Goal: Task Accomplishment & Management: Manage account settings

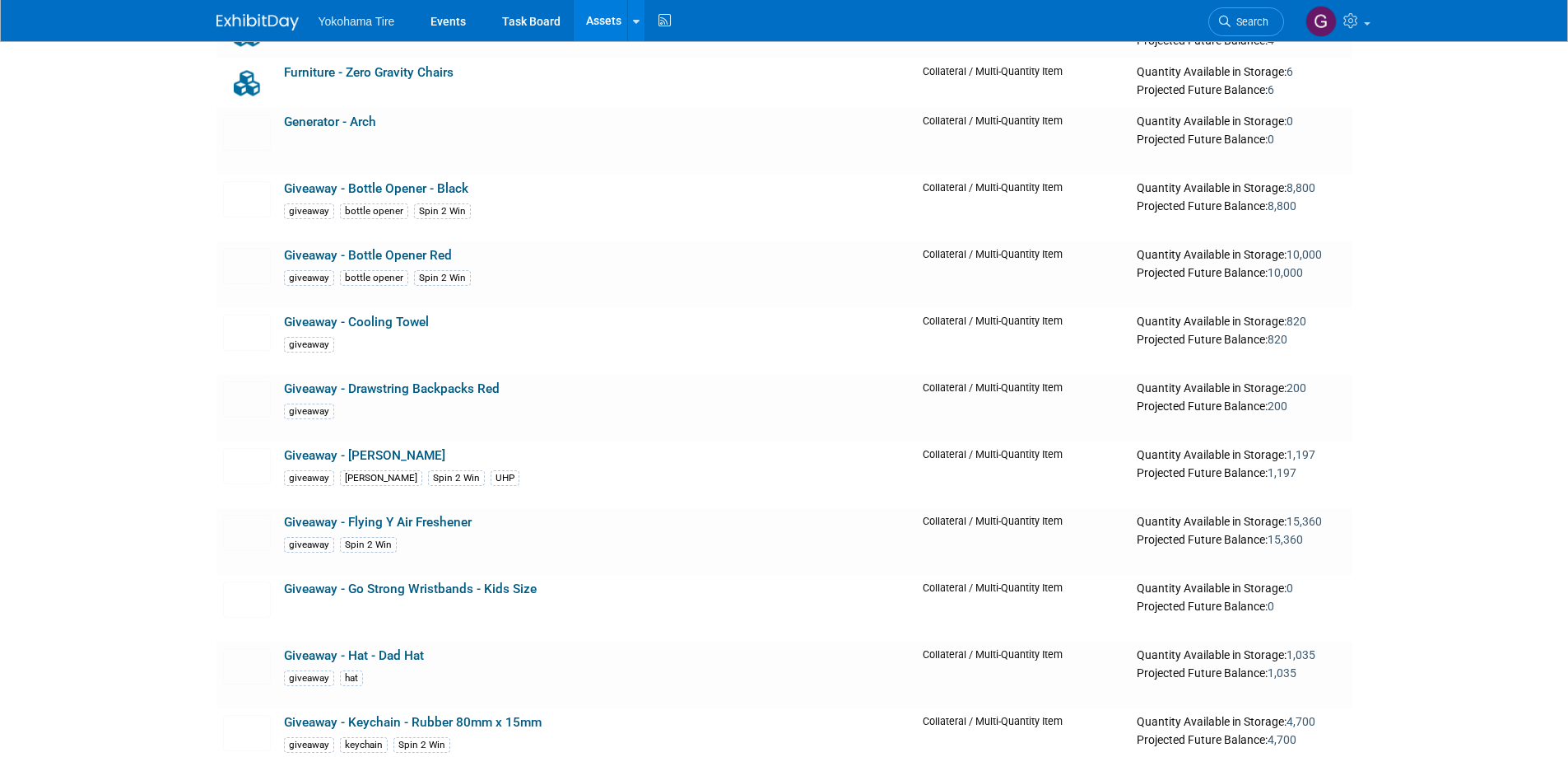
scroll to position [11528, 0]
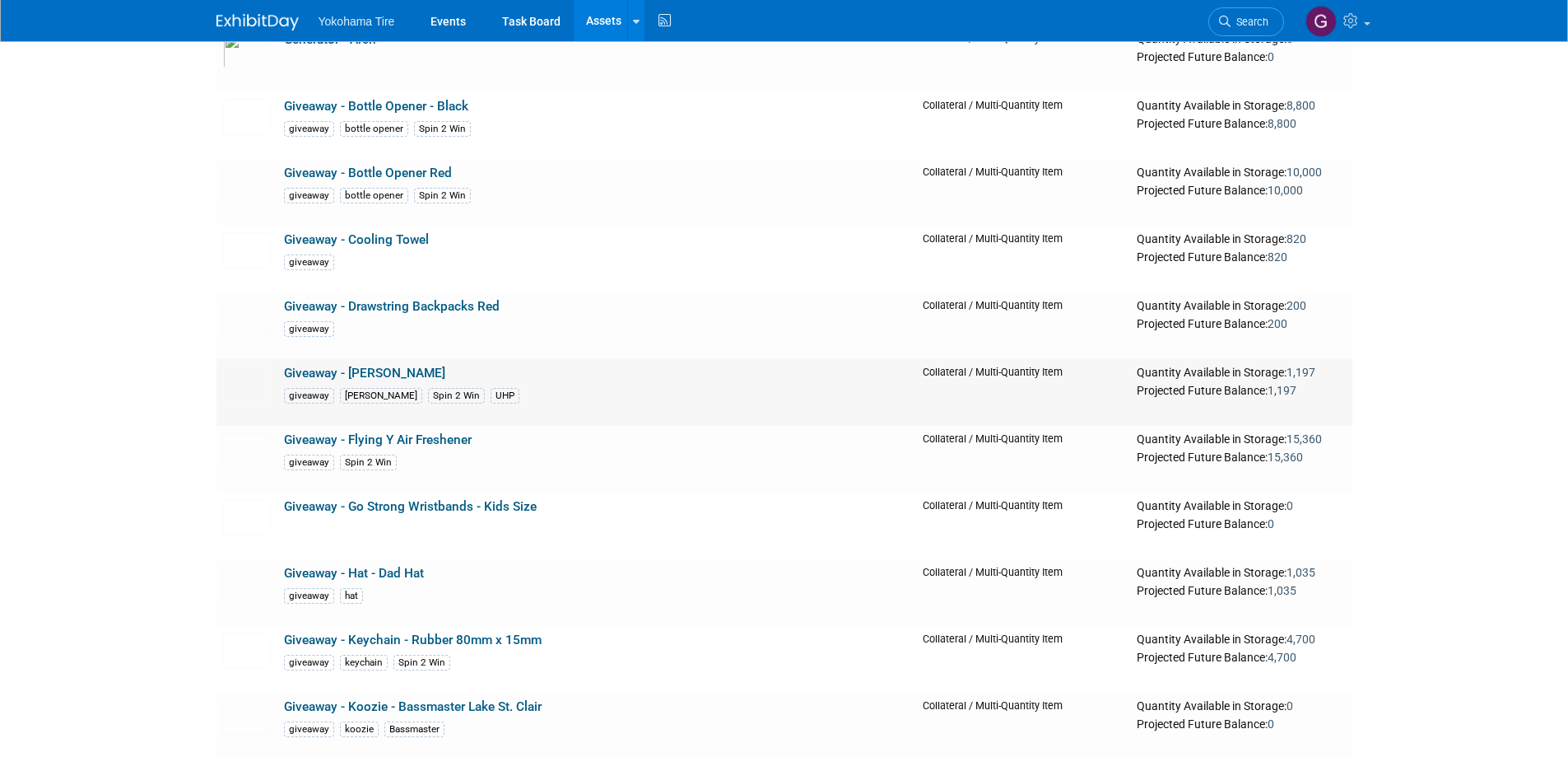
click at [365, 381] on link "Giveaway - [PERSON_NAME]" at bounding box center [365, 373] width 162 height 15
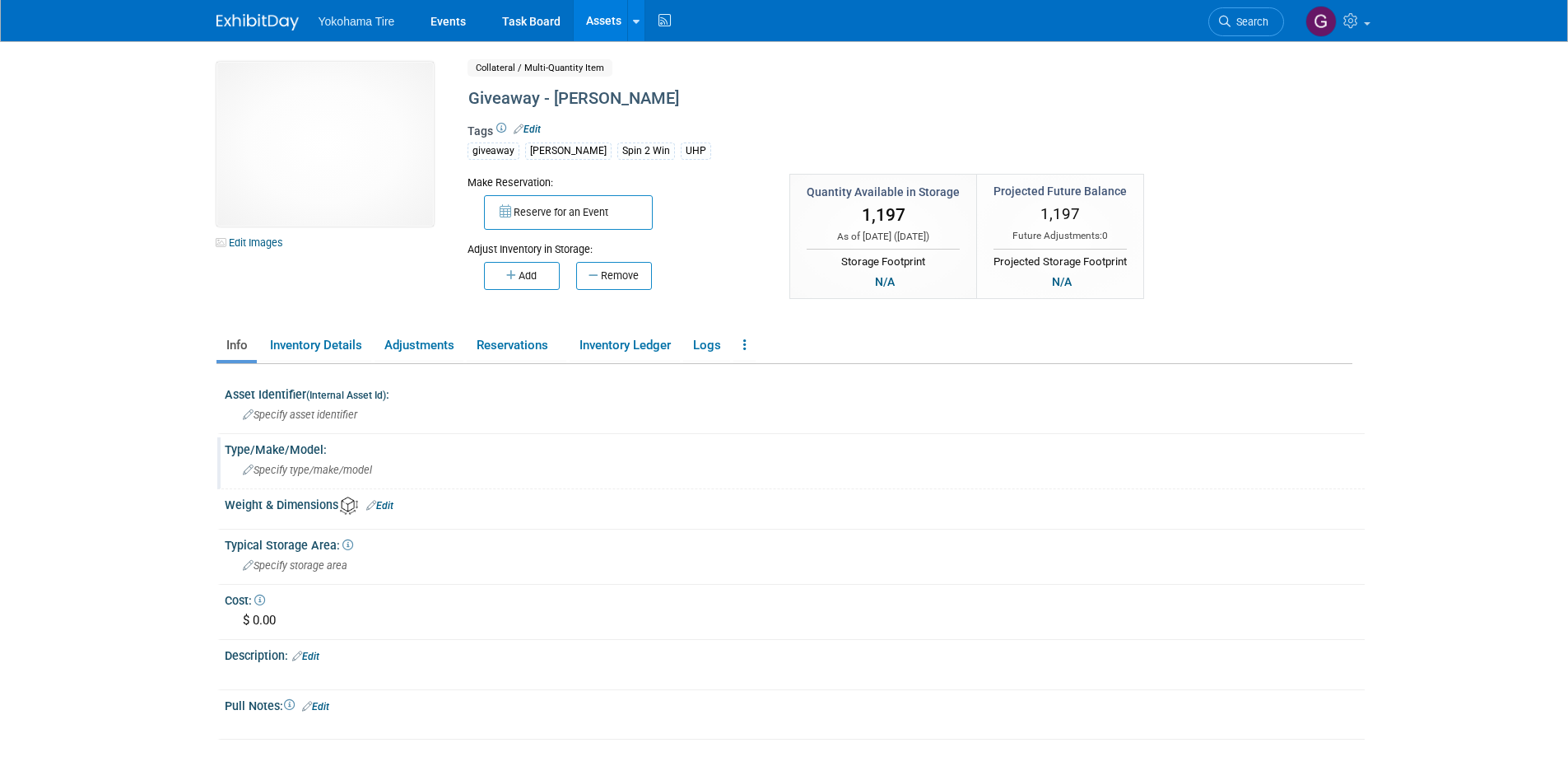
scroll to position [165, 0]
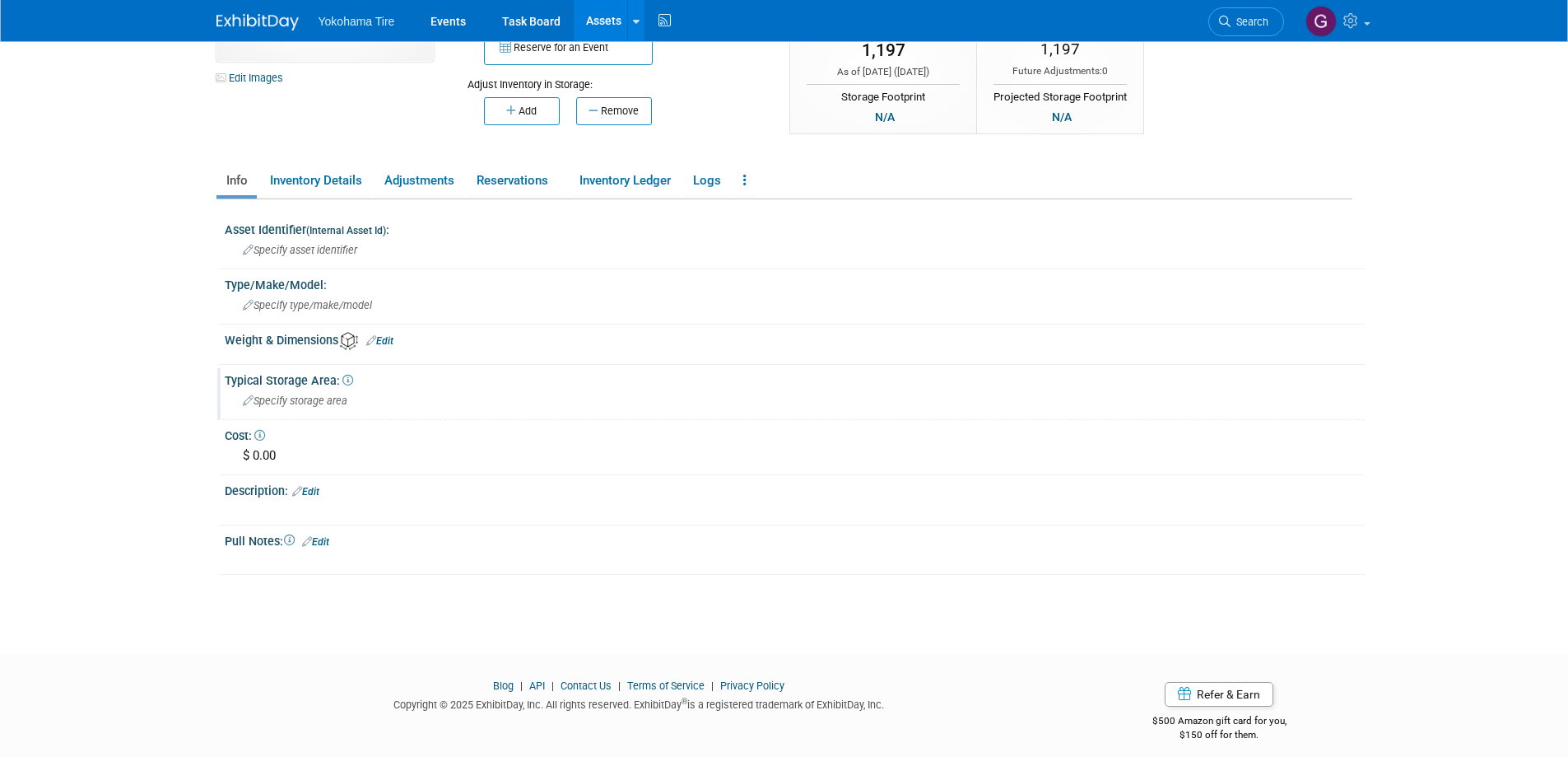
click at [318, 380] on span "Typical Storage Area:" at bounding box center [288, 381] width 128 height 13
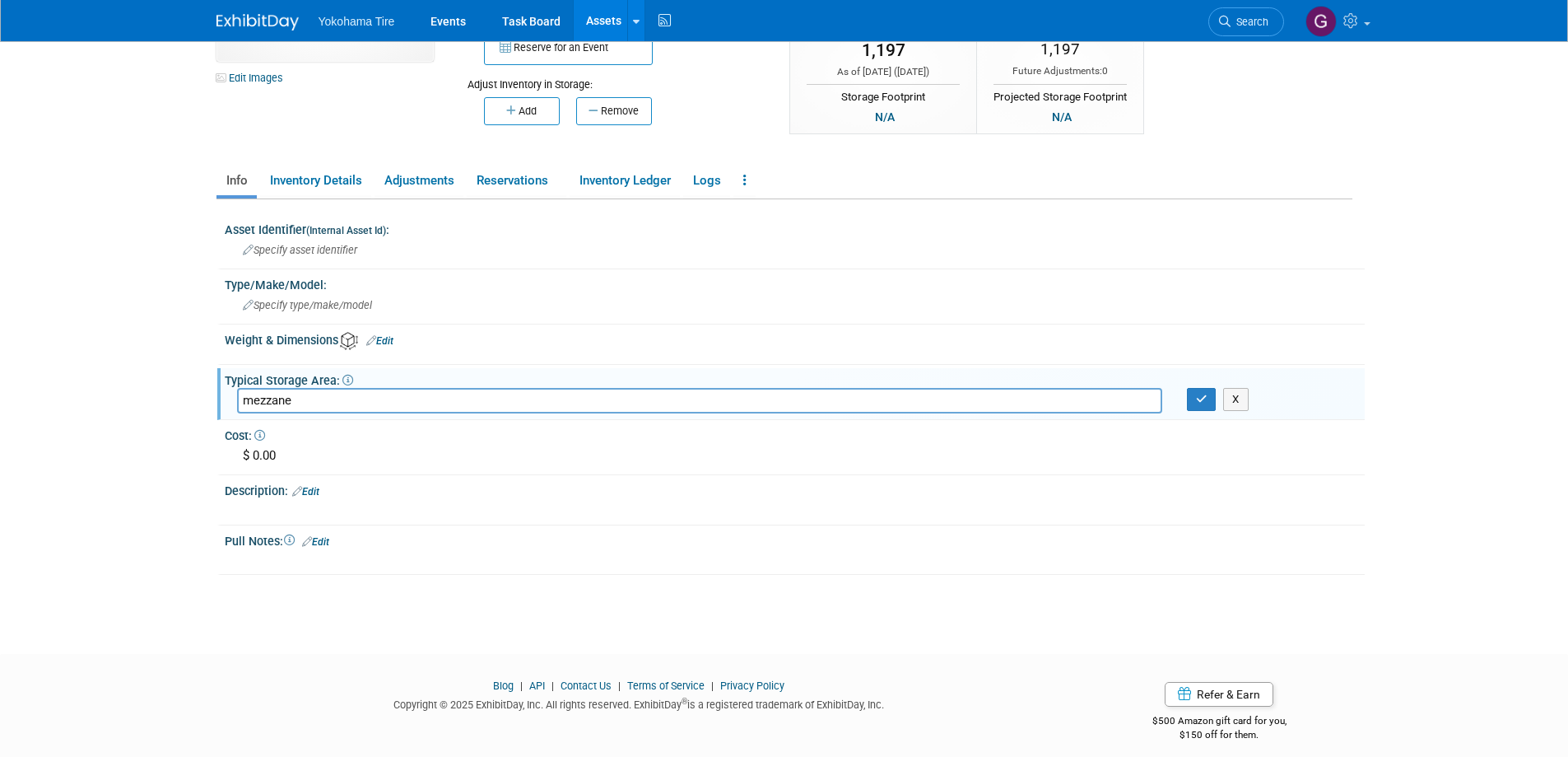
click at [274, 396] on input "mezzane" at bounding box center [699, 400] width 925 height 26
drag, startPoint x: 274, startPoint y: 396, endPoint x: 309, endPoint y: 401, distance: 35.4
click at [309, 402] on input "mezzane" at bounding box center [699, 400] width 925 height 26
drag, startPoint x: 270, startPoint y: 402, endPoint x: 301, endPoint y: 410, distance: 32.0
click at [301, 410] on input "mezane" at bounding box center [699, 400] width 925 height 26
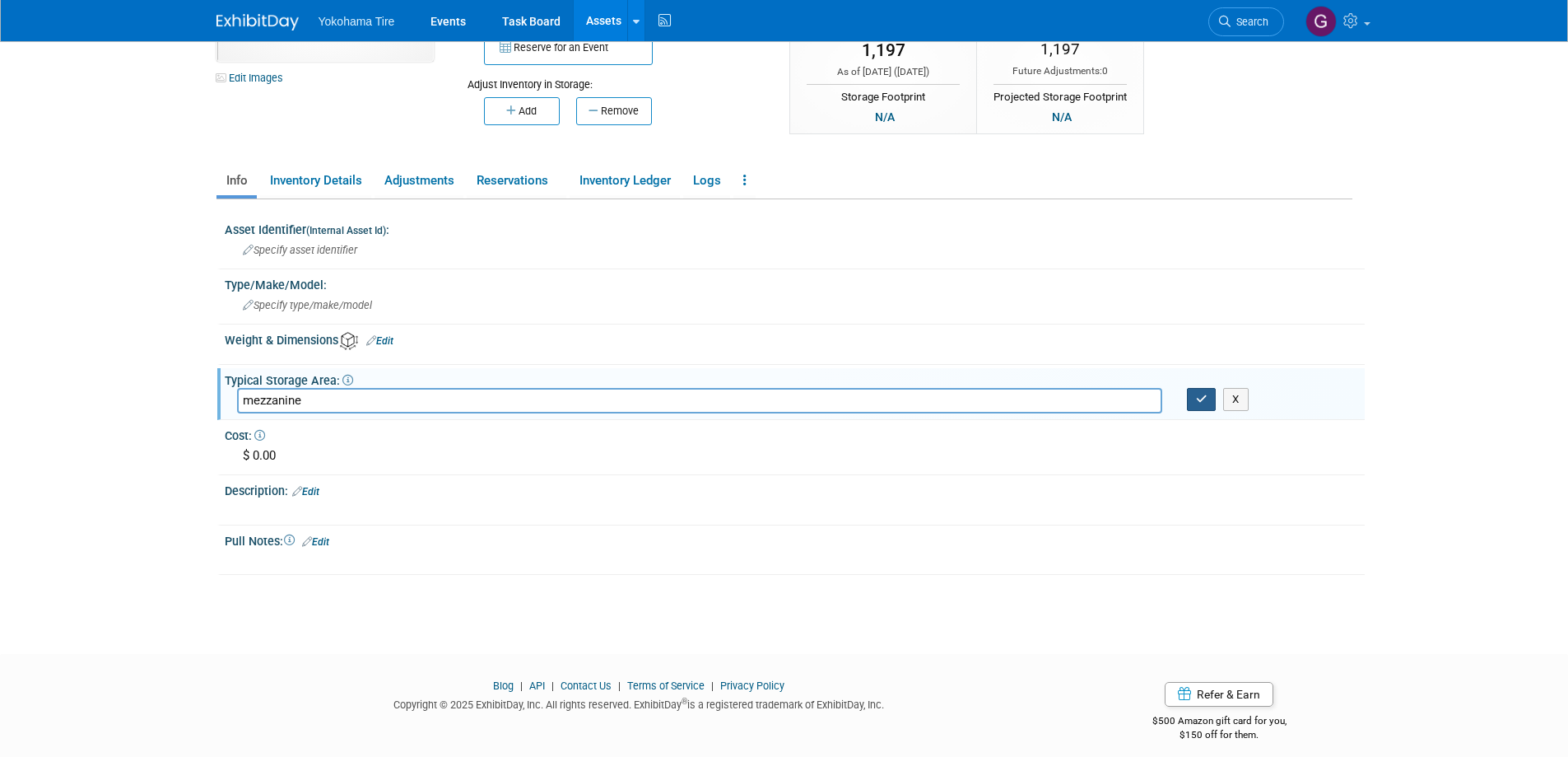
type input "mezzanine"
click at [1204, 401] on icon "button" at bounding box center [1202, 399] width 12 height 11
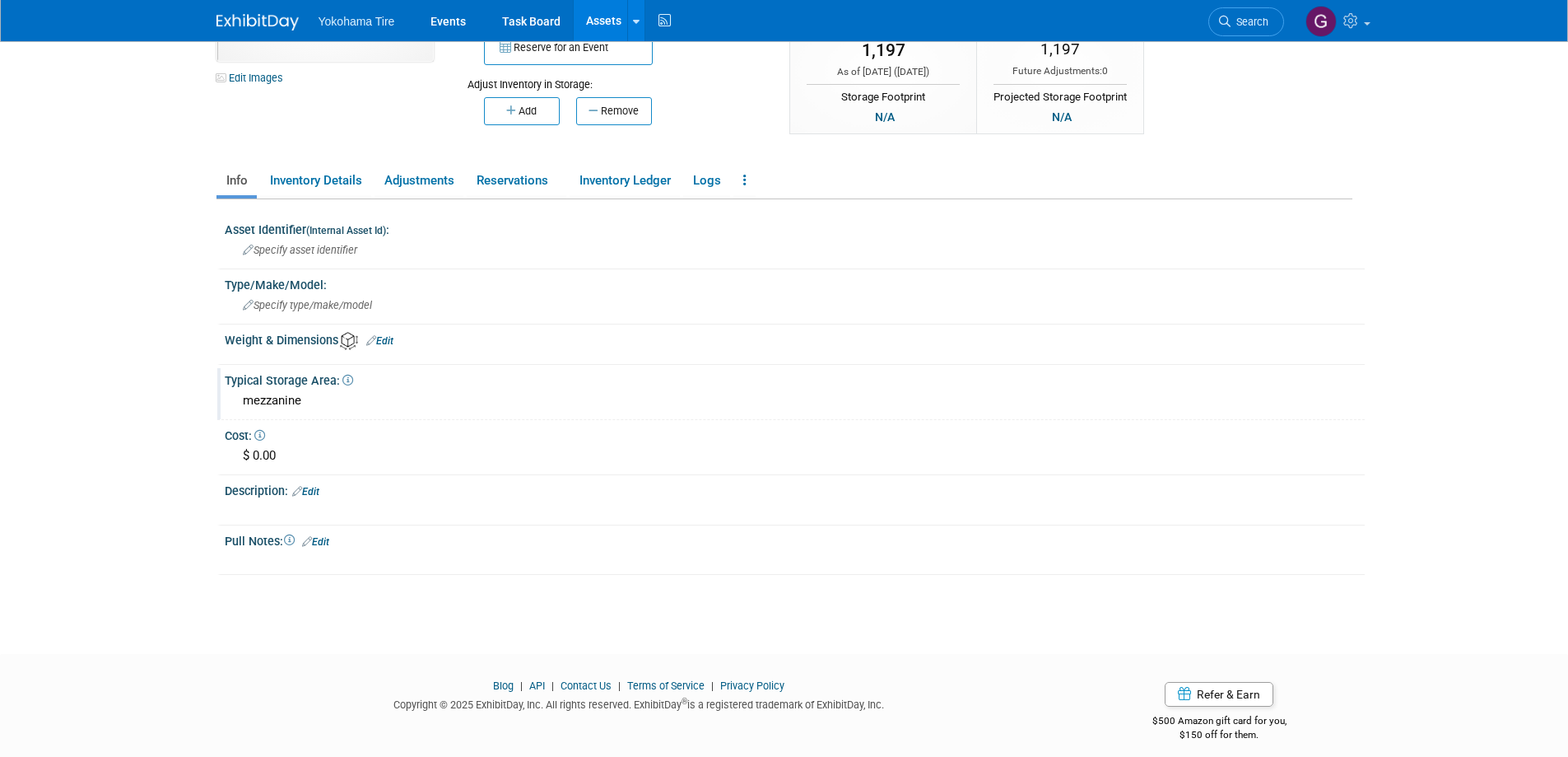
click at [604, 19] on link "Assets" at bounding box center [603, 21] width 60 height 41
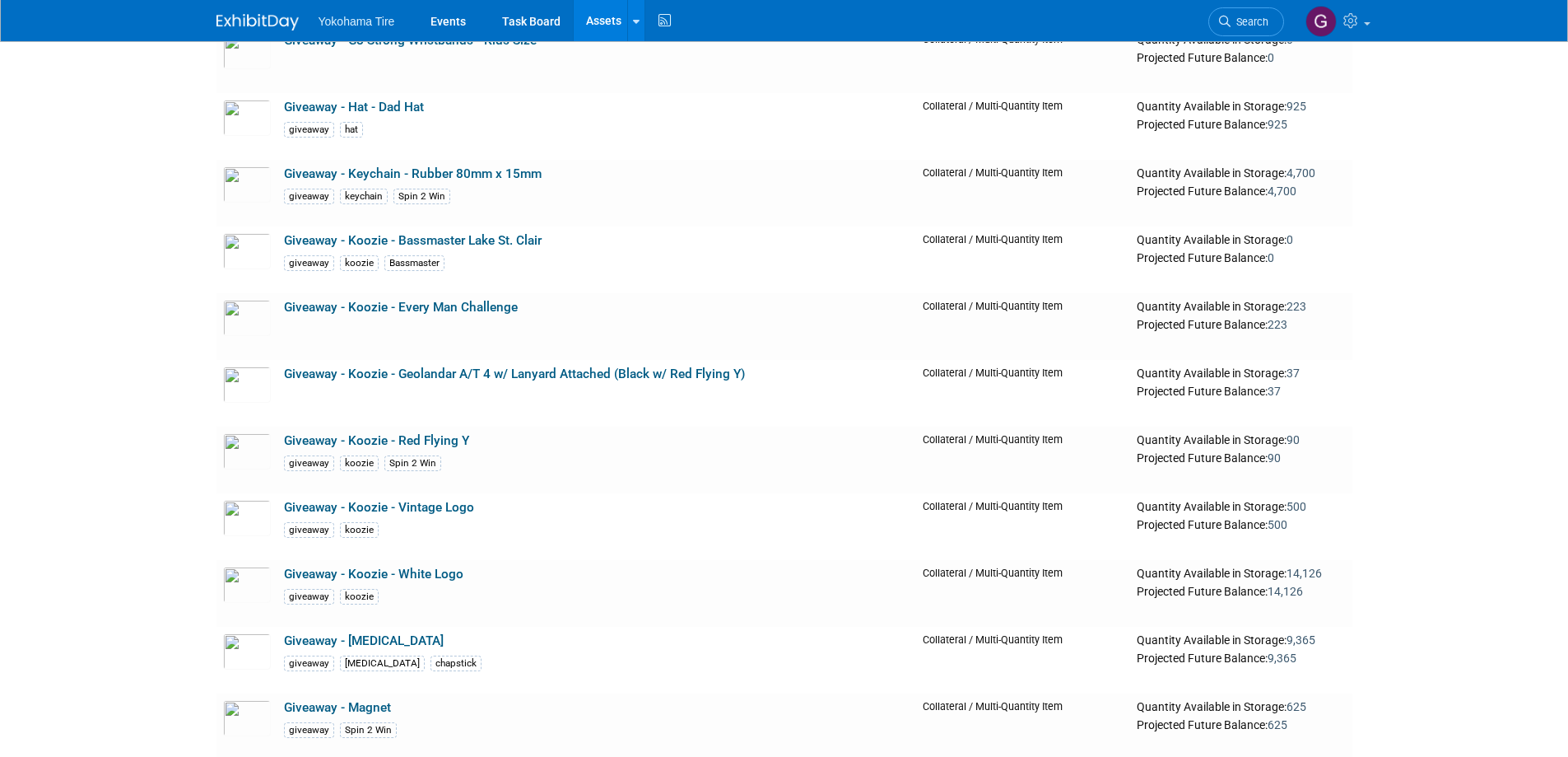
scroll to position [12022, 0]
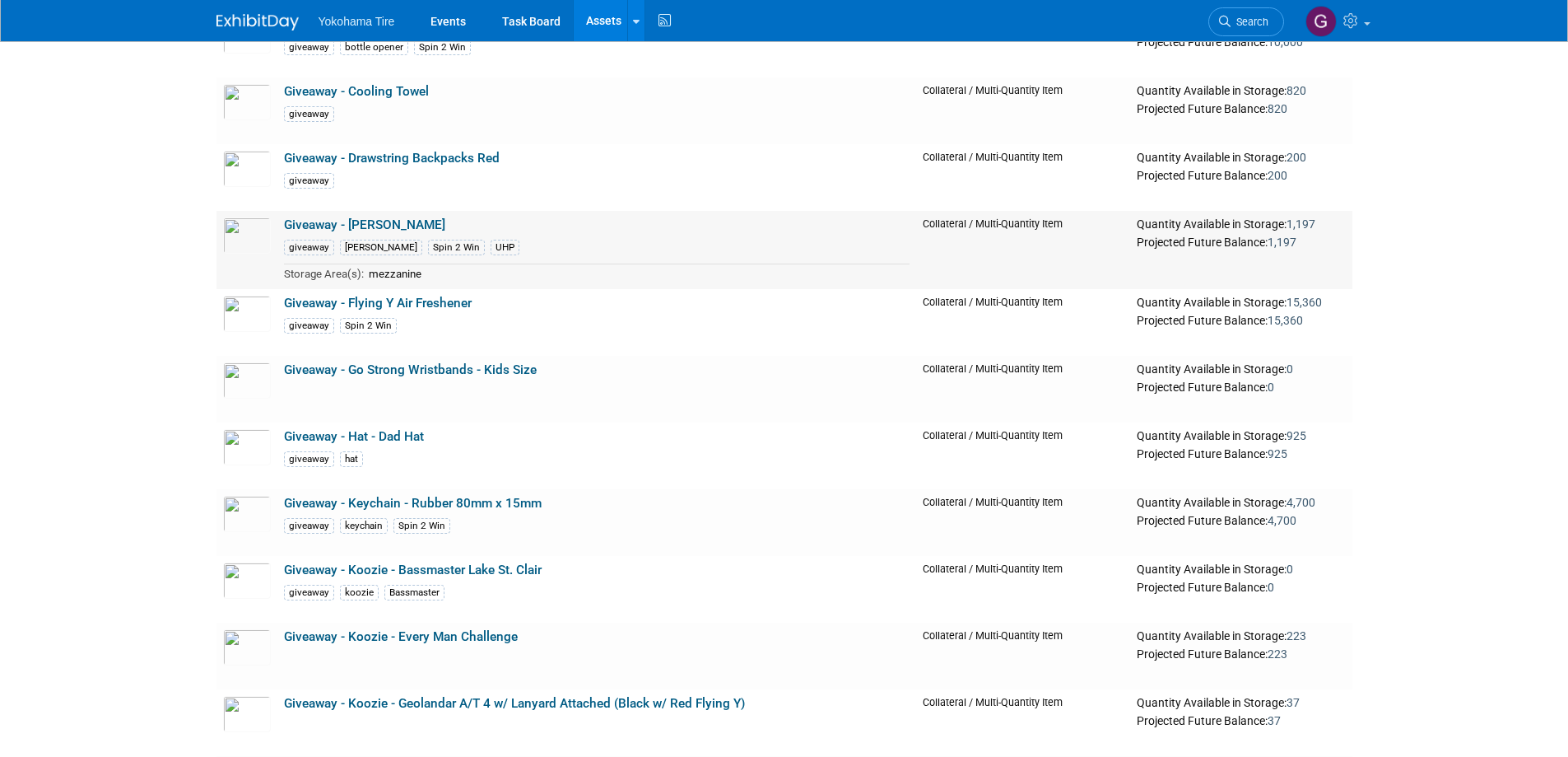
click at [428, 279] on td "mezzanine" at bounding box center [636, 273] width 546 height 19
click at [351, 226] on link "Giveaway - [PERSON_NAME]" at bounding box center [365, 225] width 162 height 15
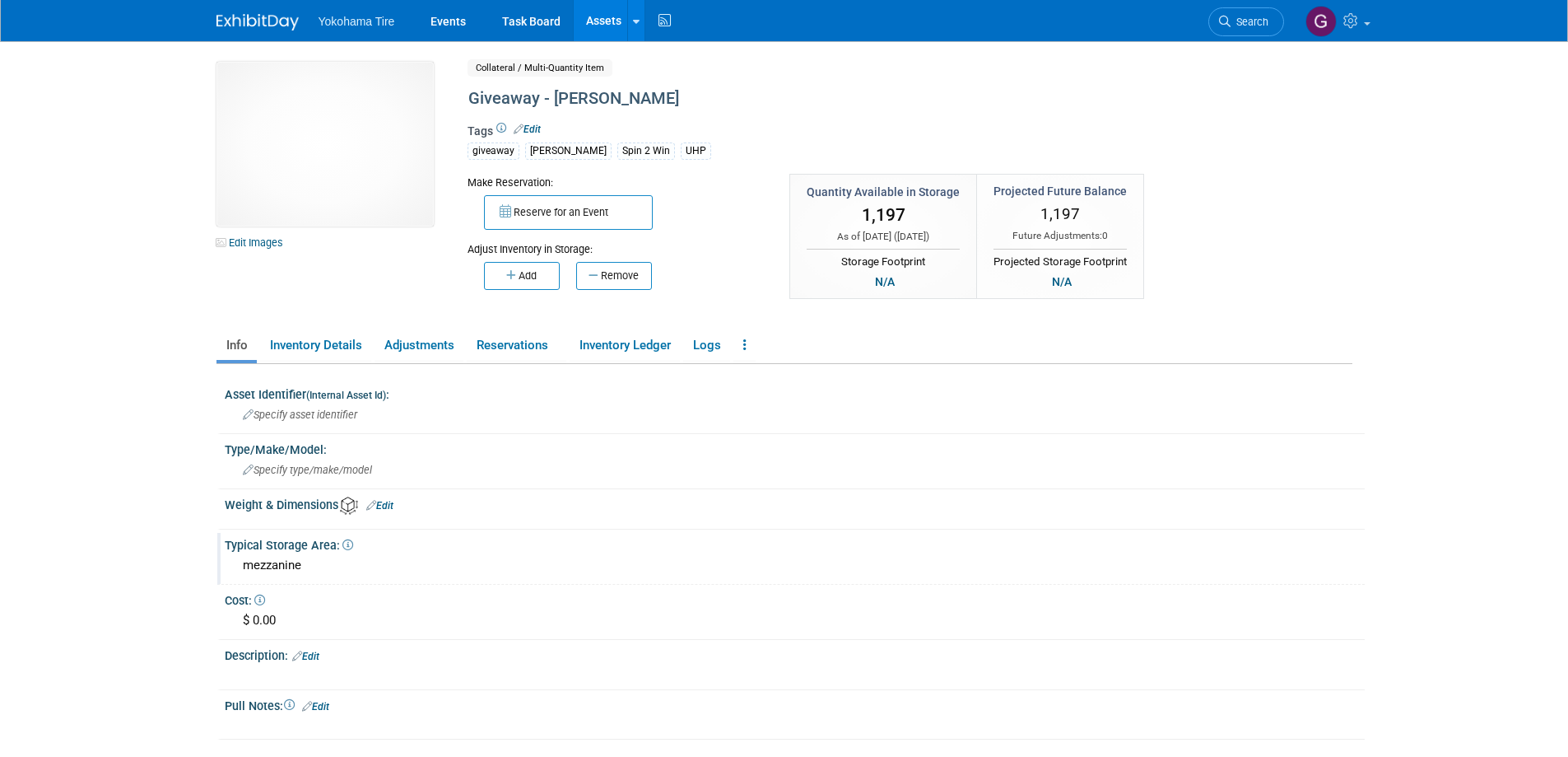
click at [308, 560] on div "mezzanine" at bounding box center [795, 565] width 1116 height 26
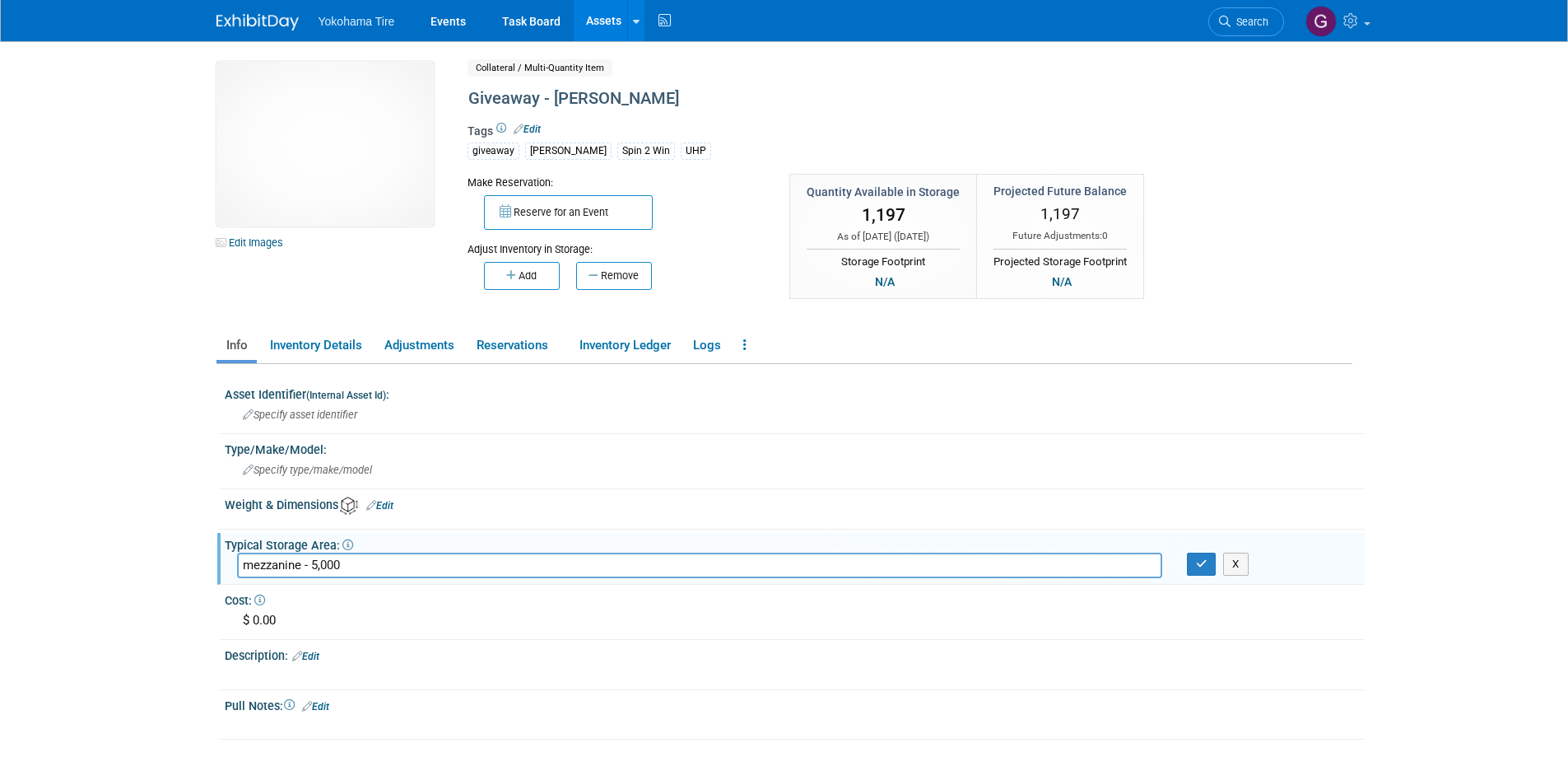
type input "mezzanine - 5,000"
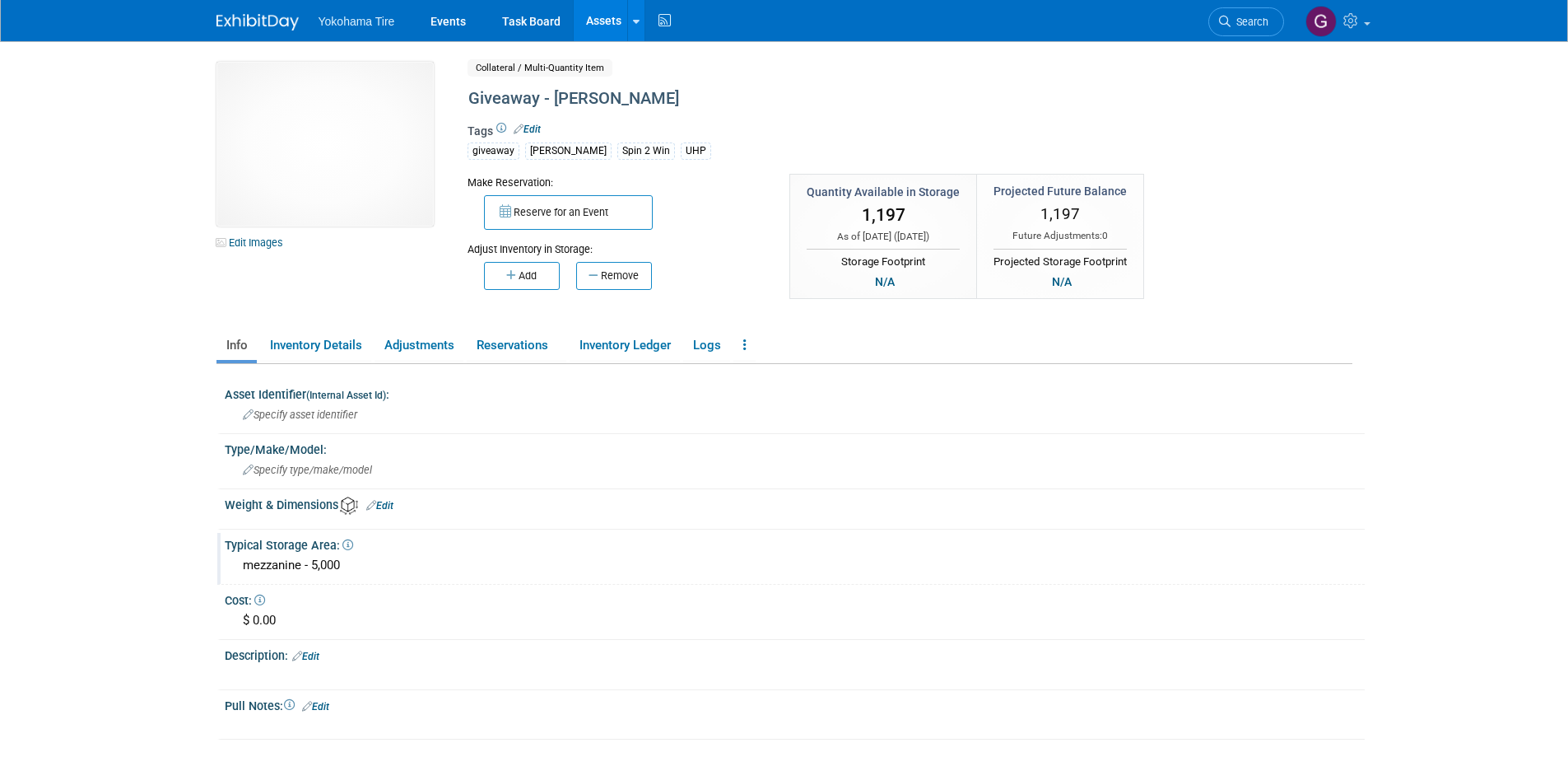
click at [351, 564] on div "mezzanine - 5,000" at bounding box center [795, 565] width 1116 height 26
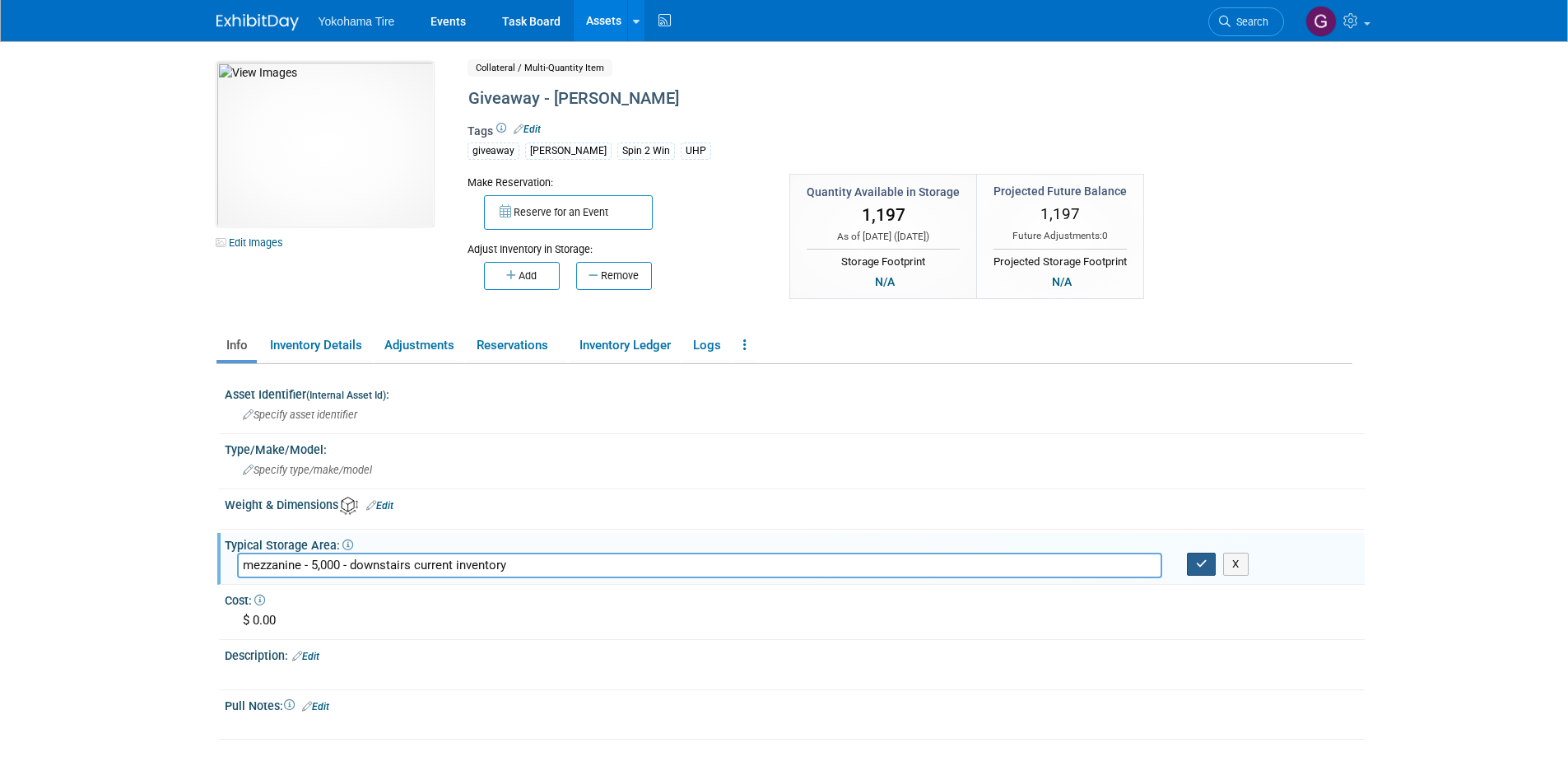
type input "mezzanine - 5,000 - downstairs current inventory"
click at [1203, 559] on icon "button" at bounding box center [1202, 563] width 12 height 11
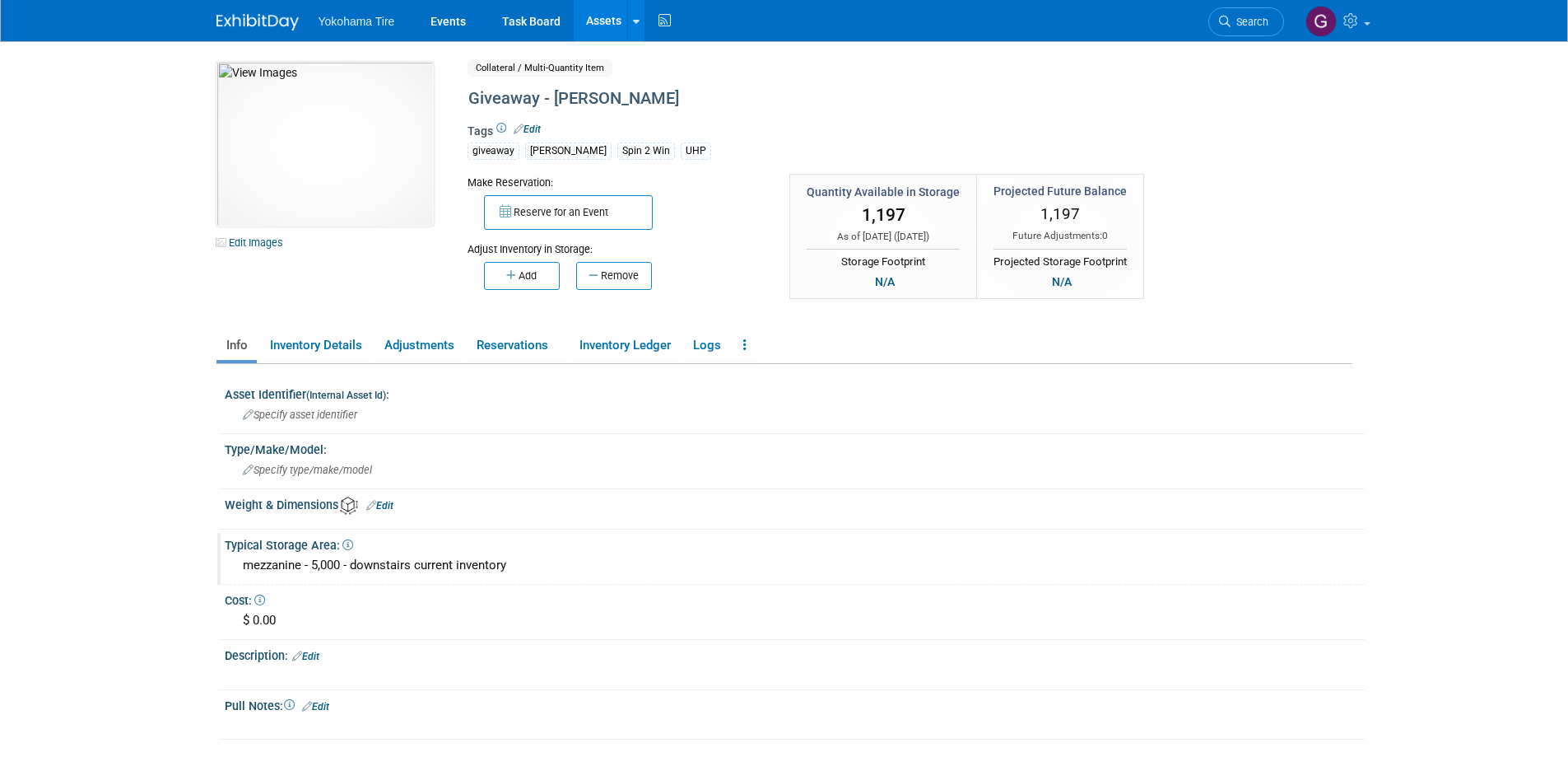
click at [607, 16] on link "Assets" at bounding box center [603, 21] width 60 height 41
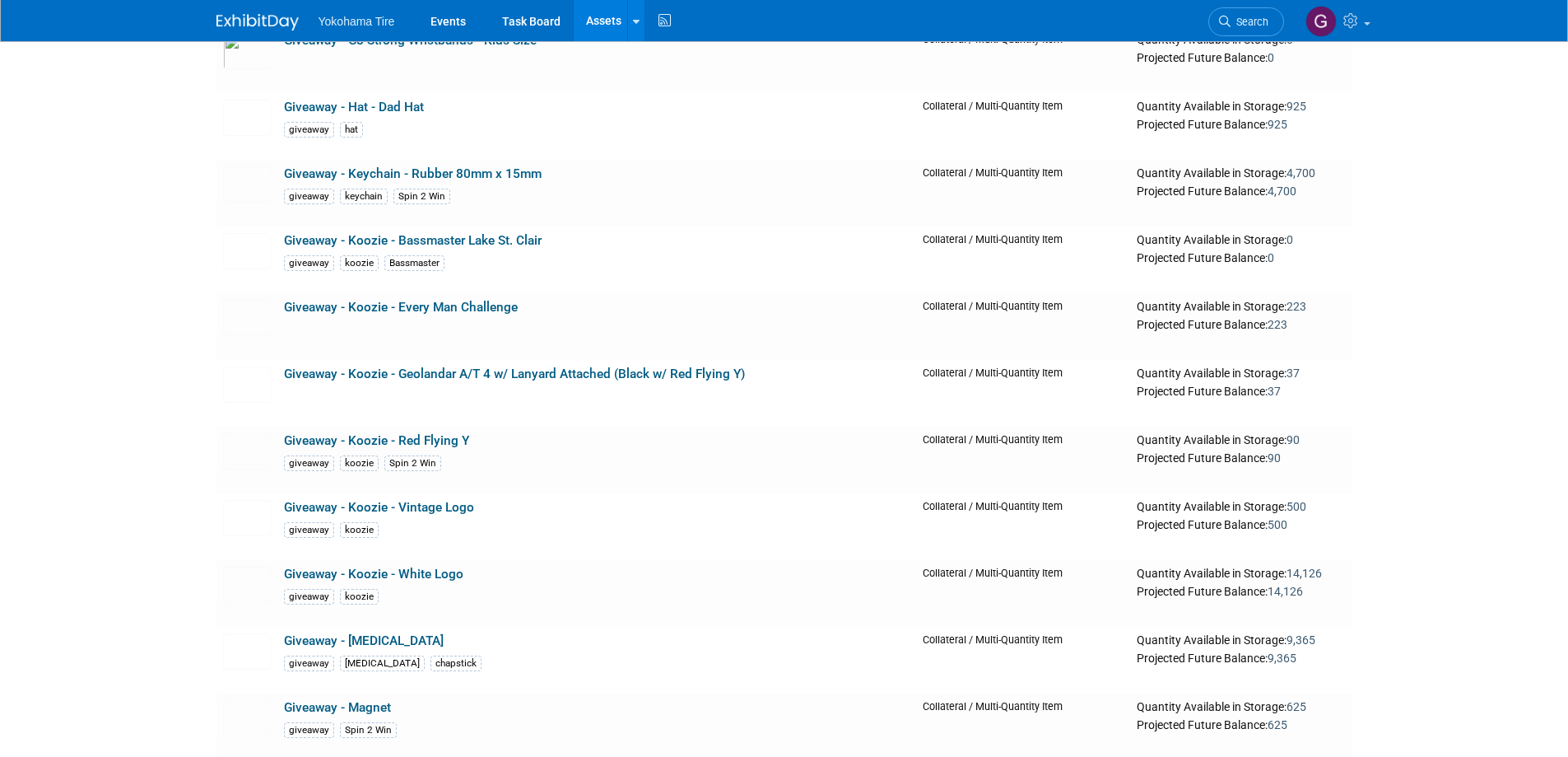
scroll to position [12105, 0]
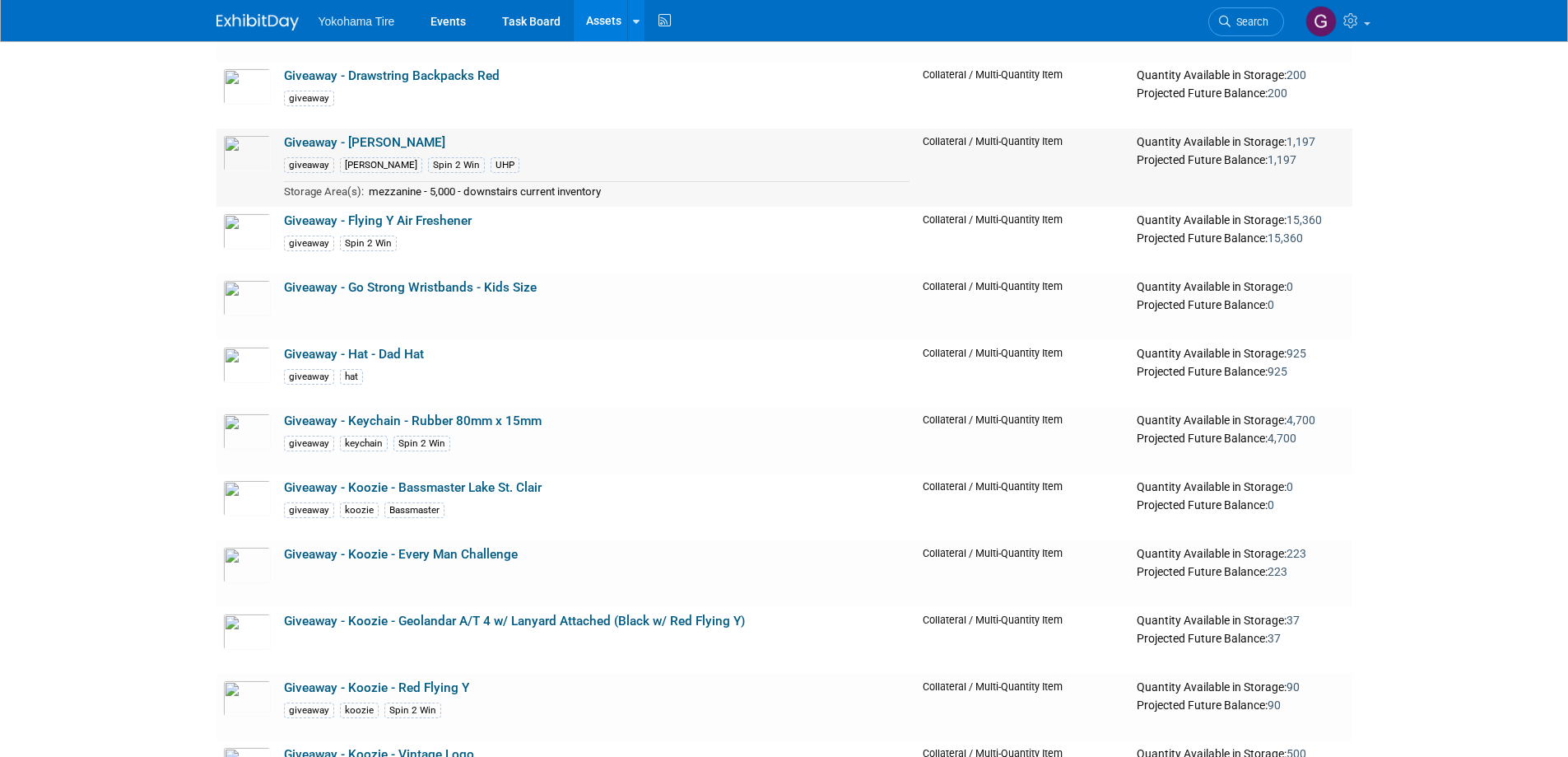
click at [341, 144] on link "Giveaway - [PERSON_NAME]" at bounding box center [365, 143] width 162 height 15
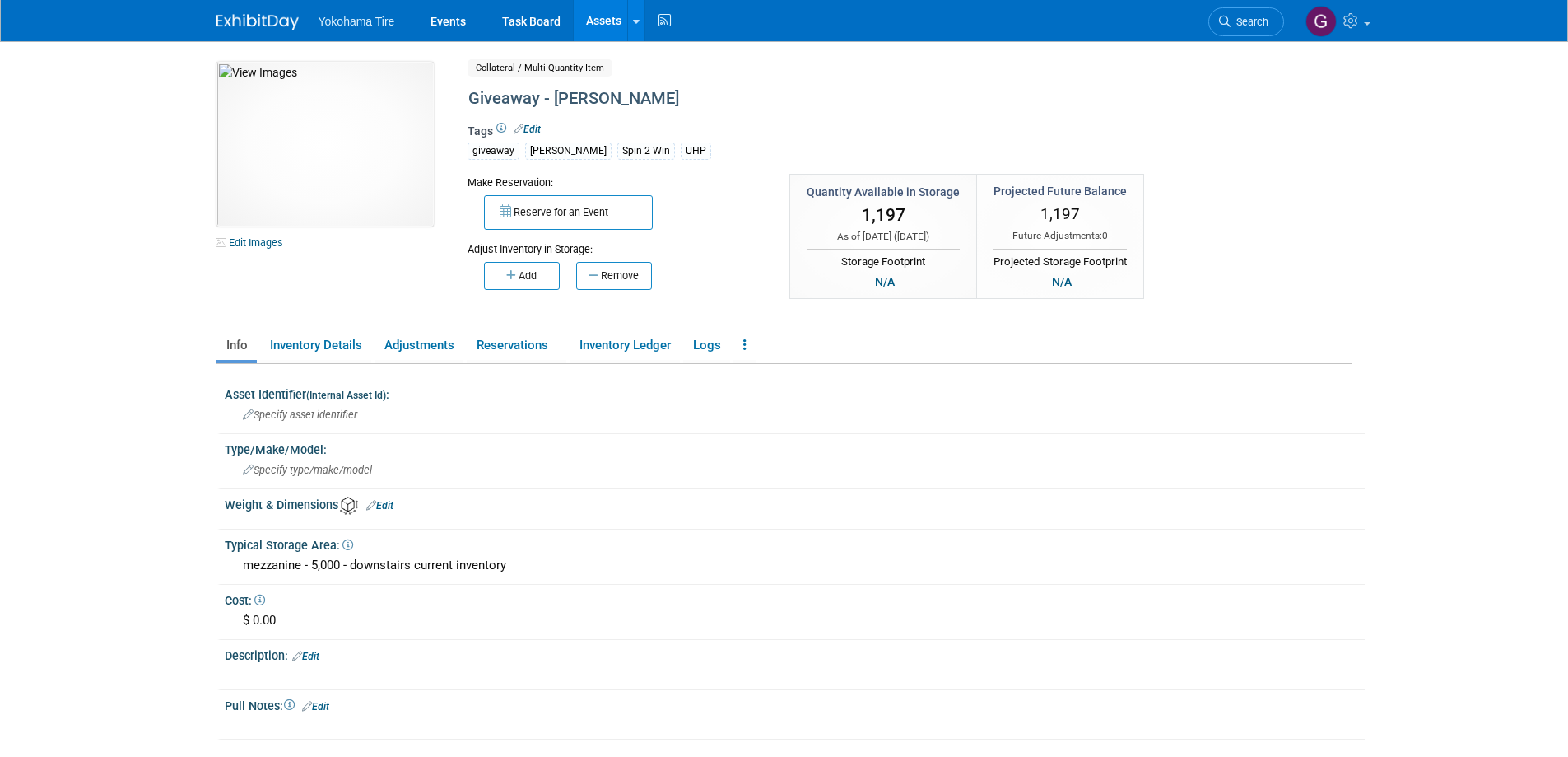
scroll to position [82, 0]
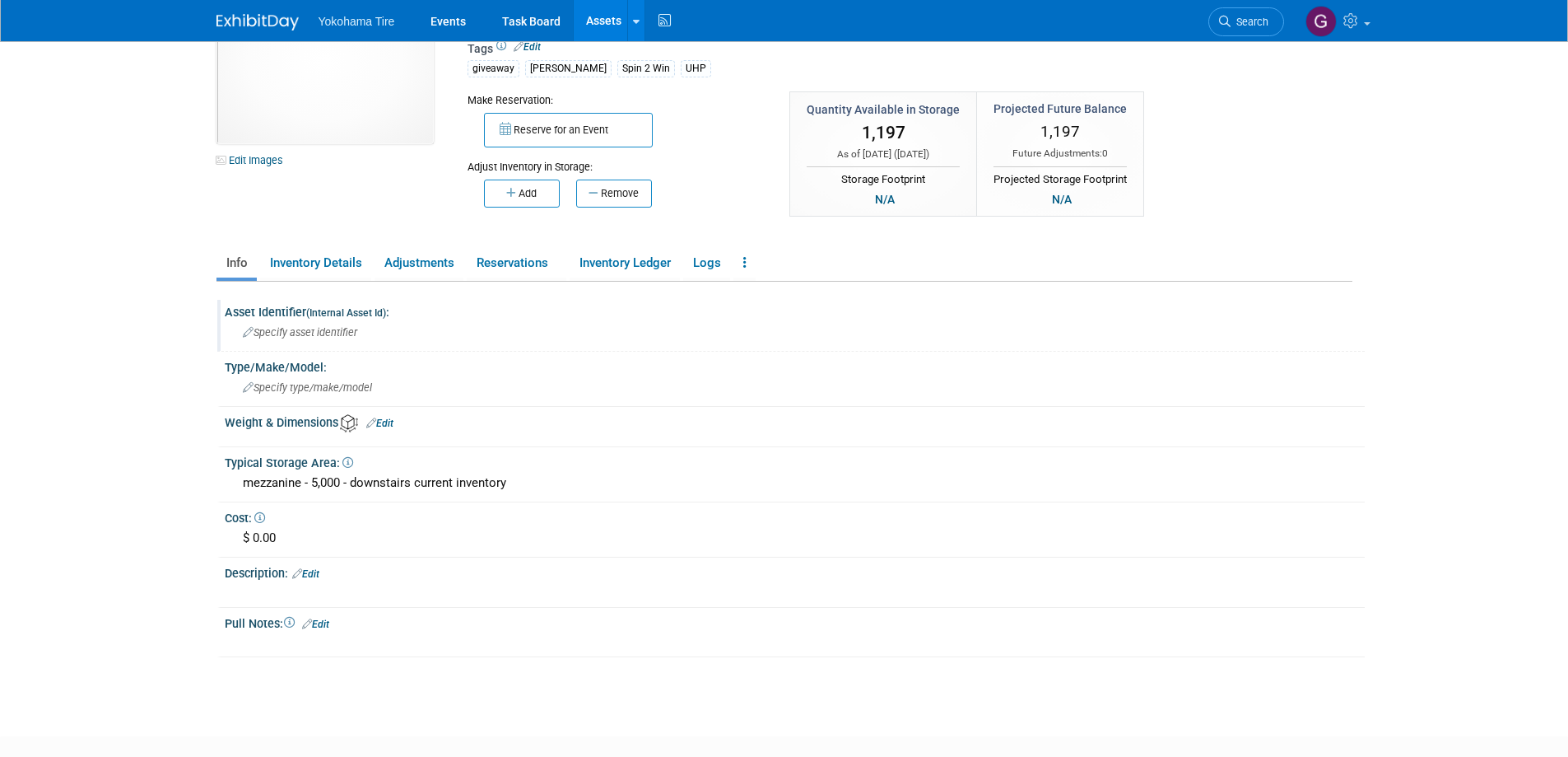
click at [355, 336] on span "Specify asset identifier" at bounding box center [300, 332] width 114 height 12
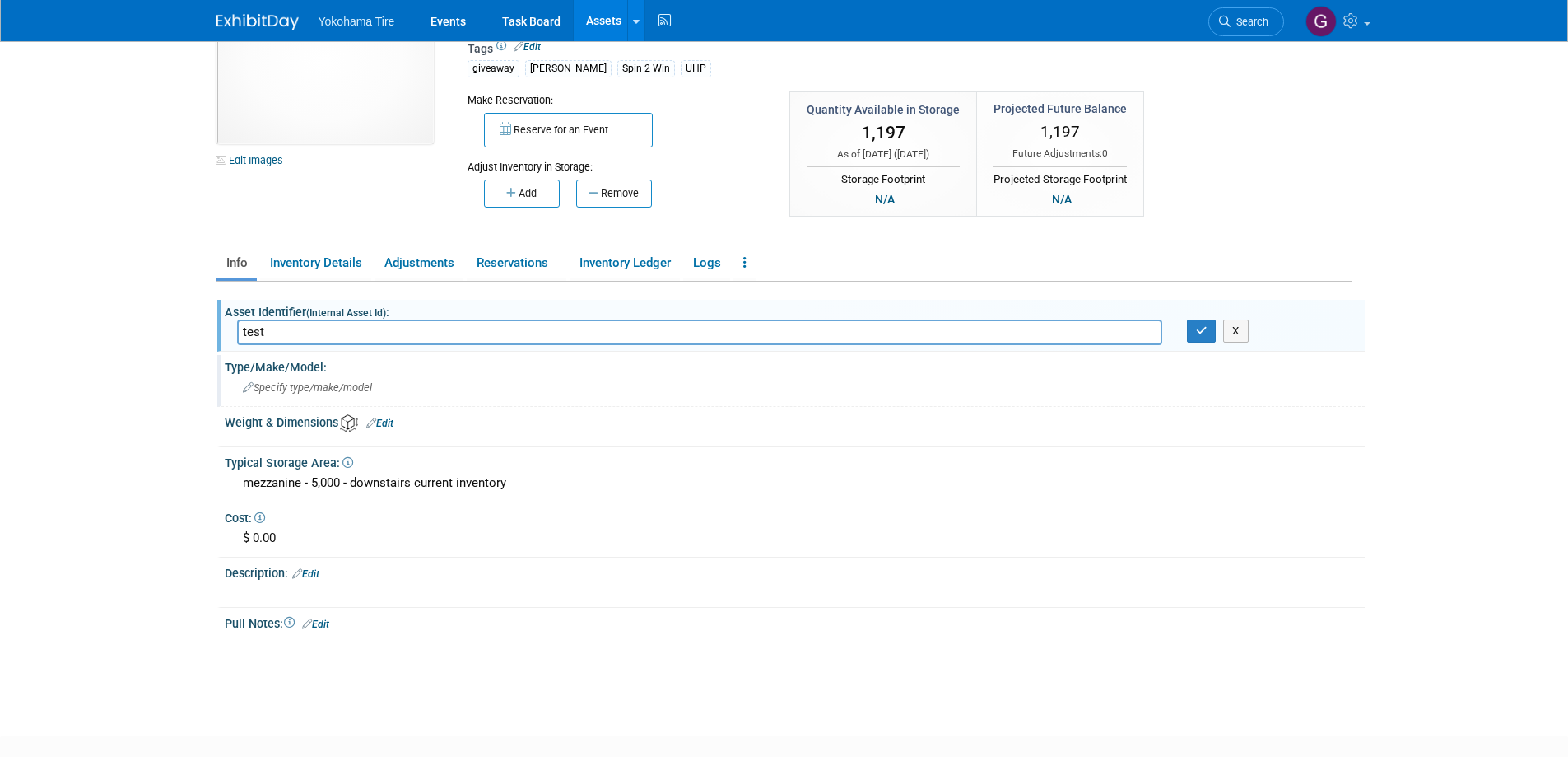
type input "test"
click at [381, 384] on div "Specify type/make/model" at bounding box center [795, 387] width 1116 height 26
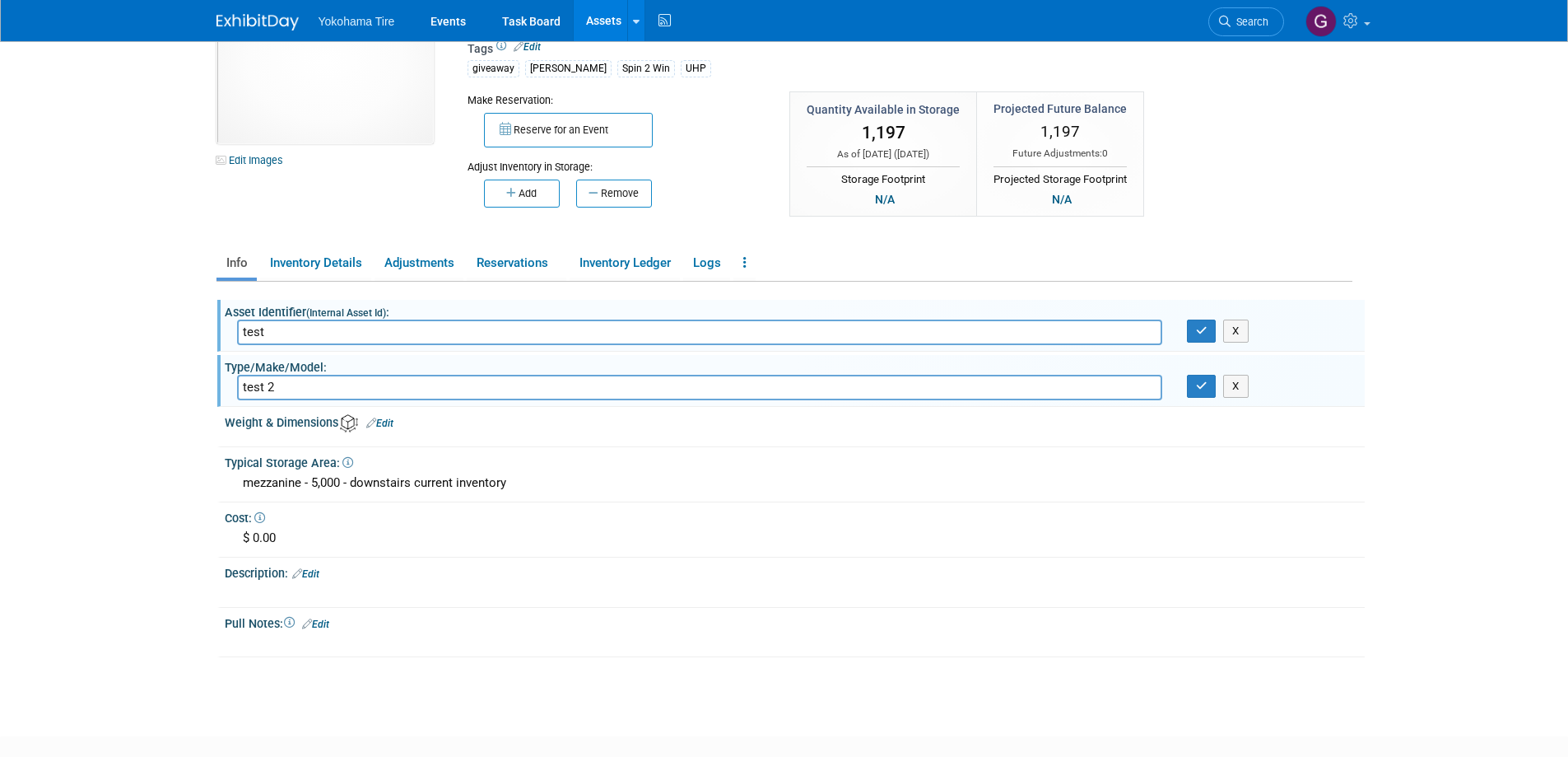
type input "test 2"
click at [325, 575] on div "Description: Edit" at bounding box center [795, 571] width 1140 height 22
click at [315, 570] on link "Edit" at bounding box center [306, 574] width 27 height 12
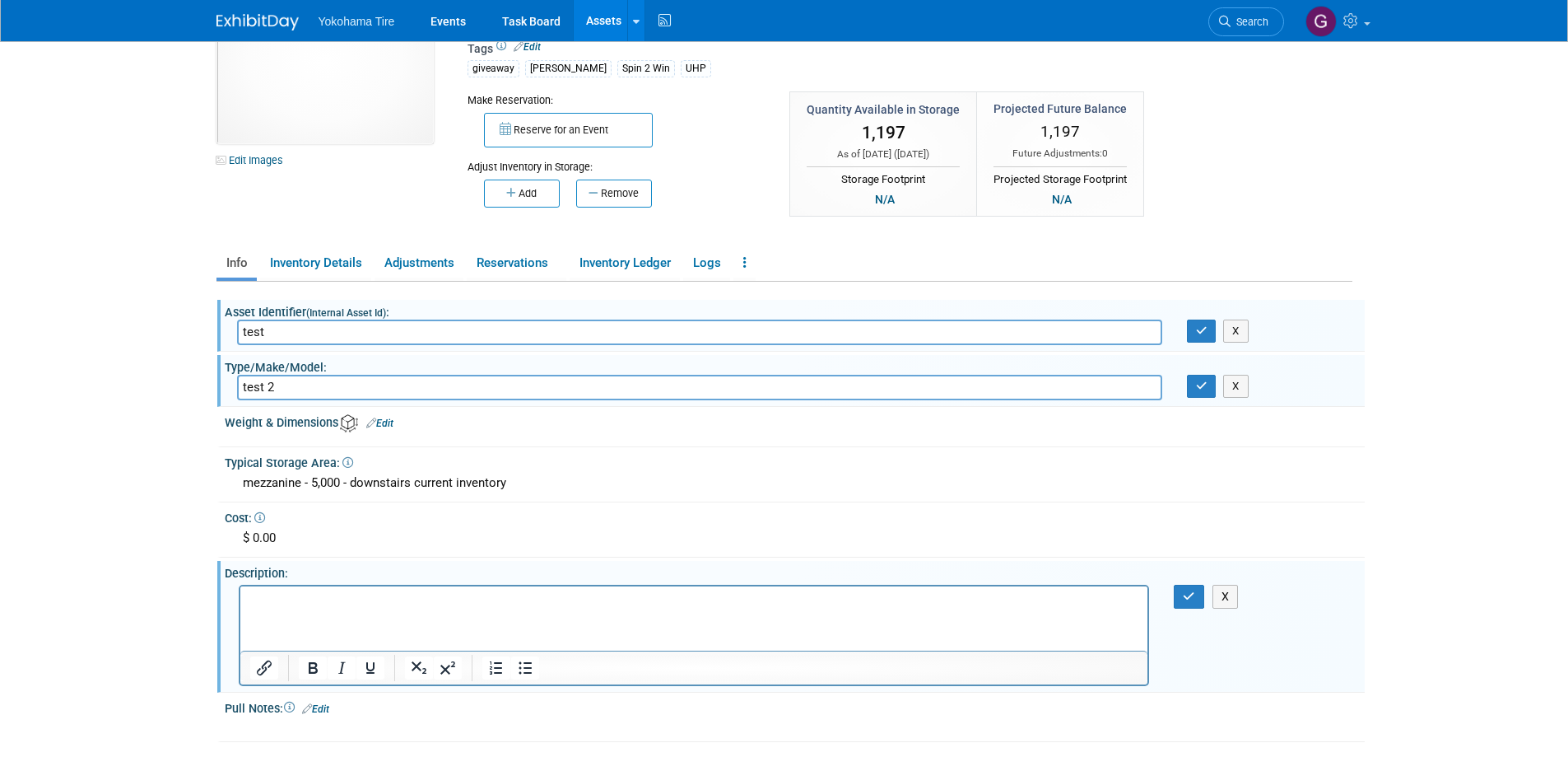
scroll to position [247, 0]
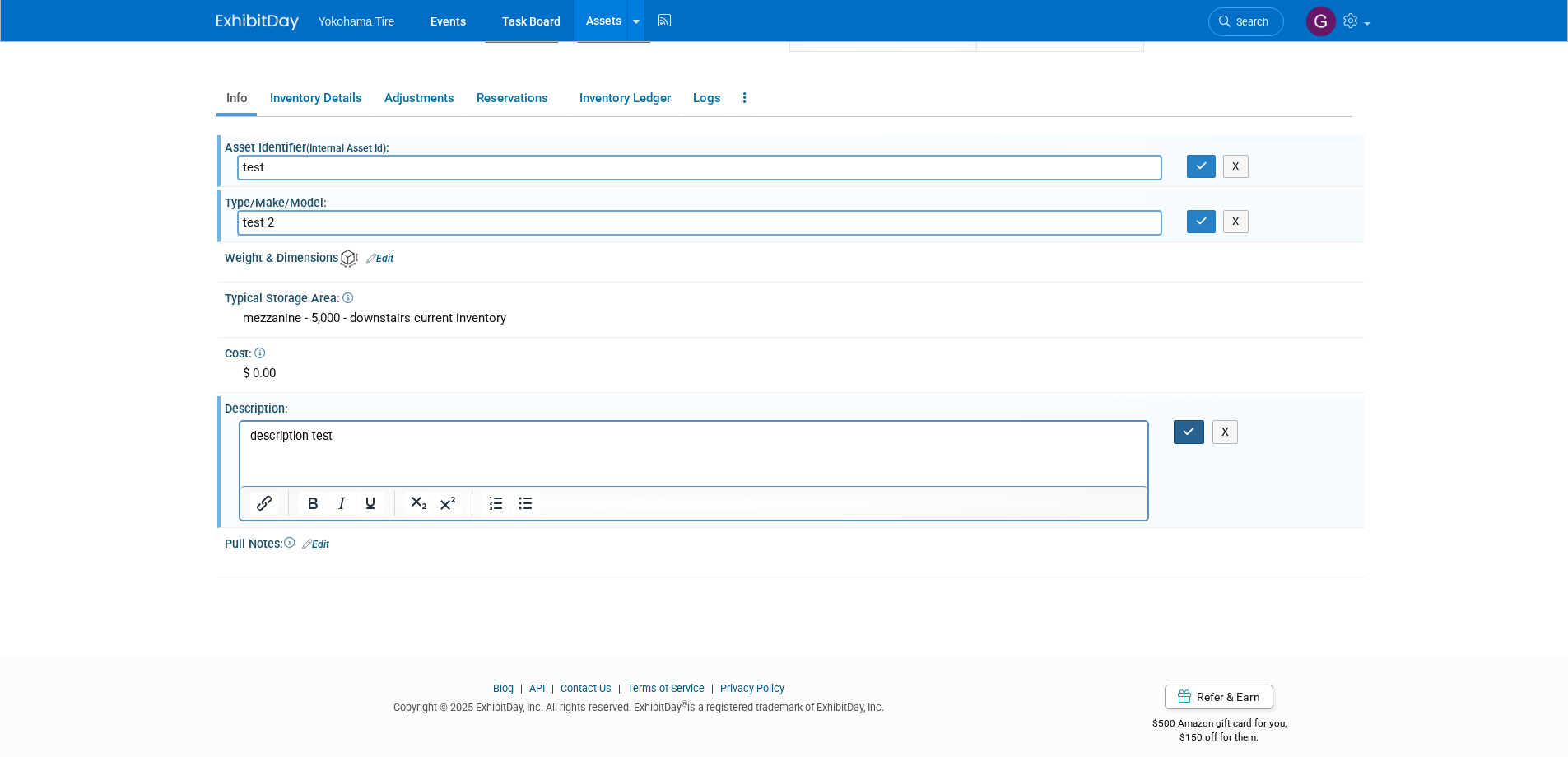
click at [1191, 426] on icon "button" at bounding box center [1188, 431] width 12 height 12
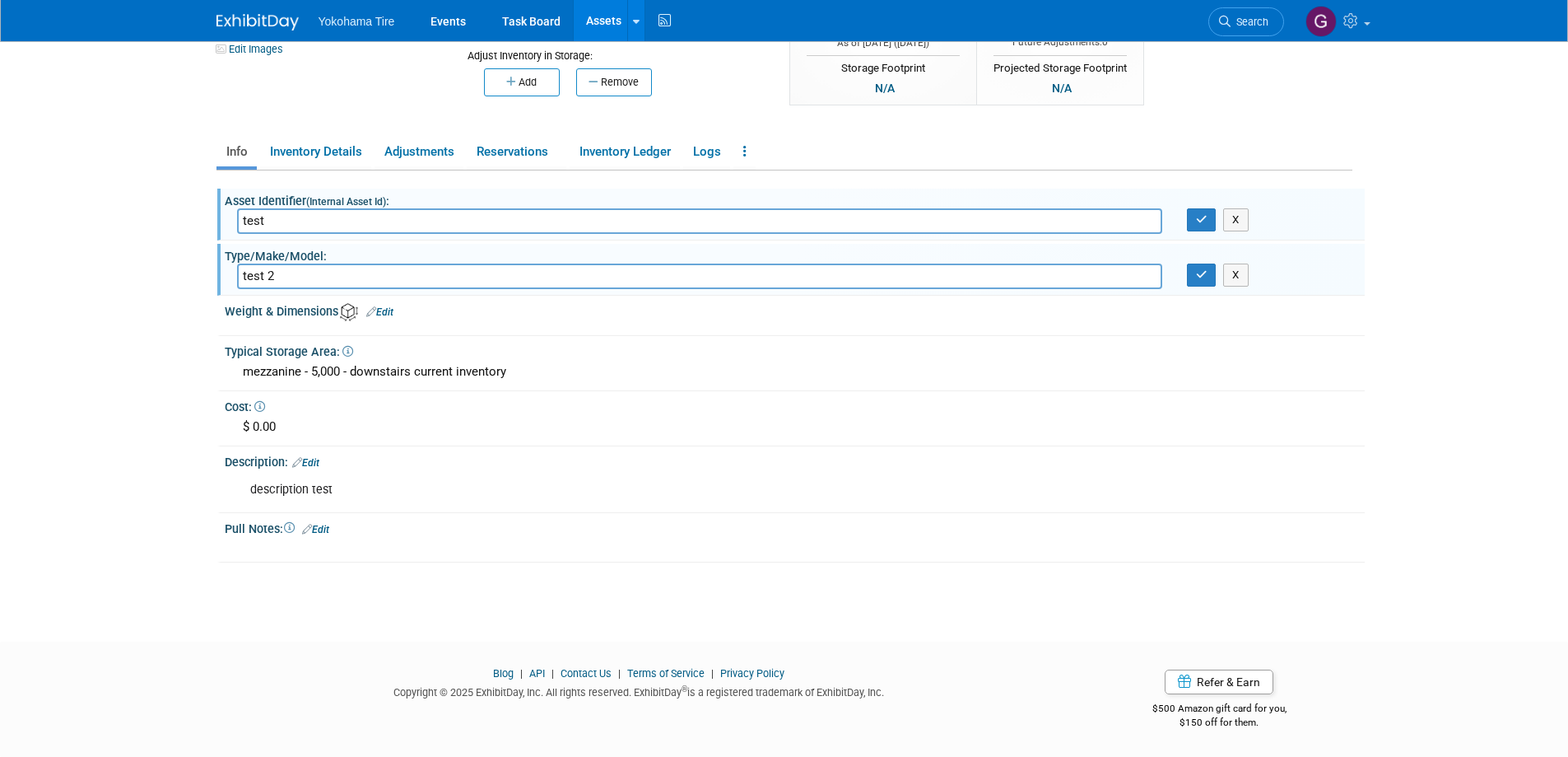
click at [606, 15] on link "Assets" at bounding box center [603, 21] width 60 height 41
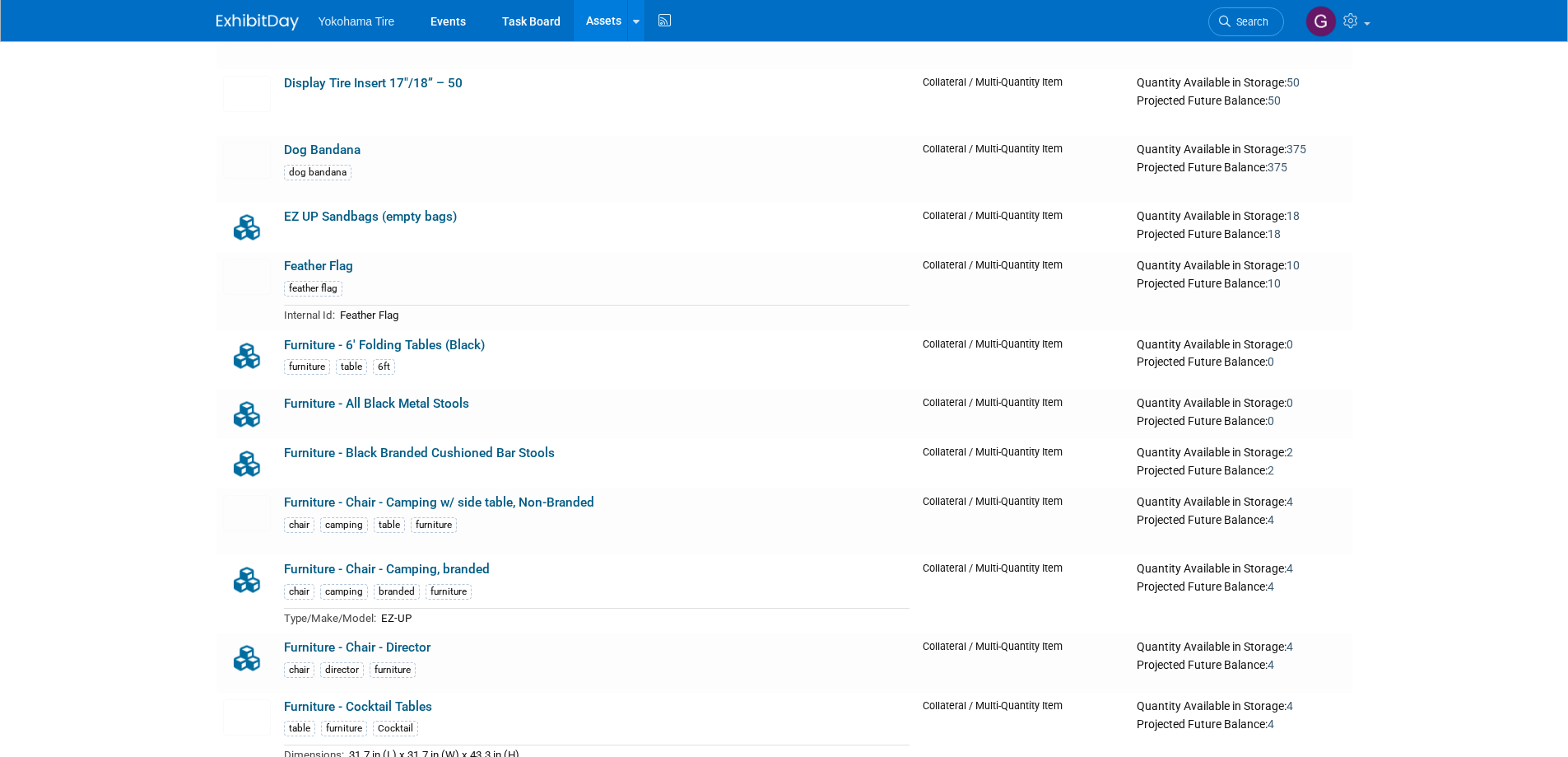
scroll to position [11858, 0]
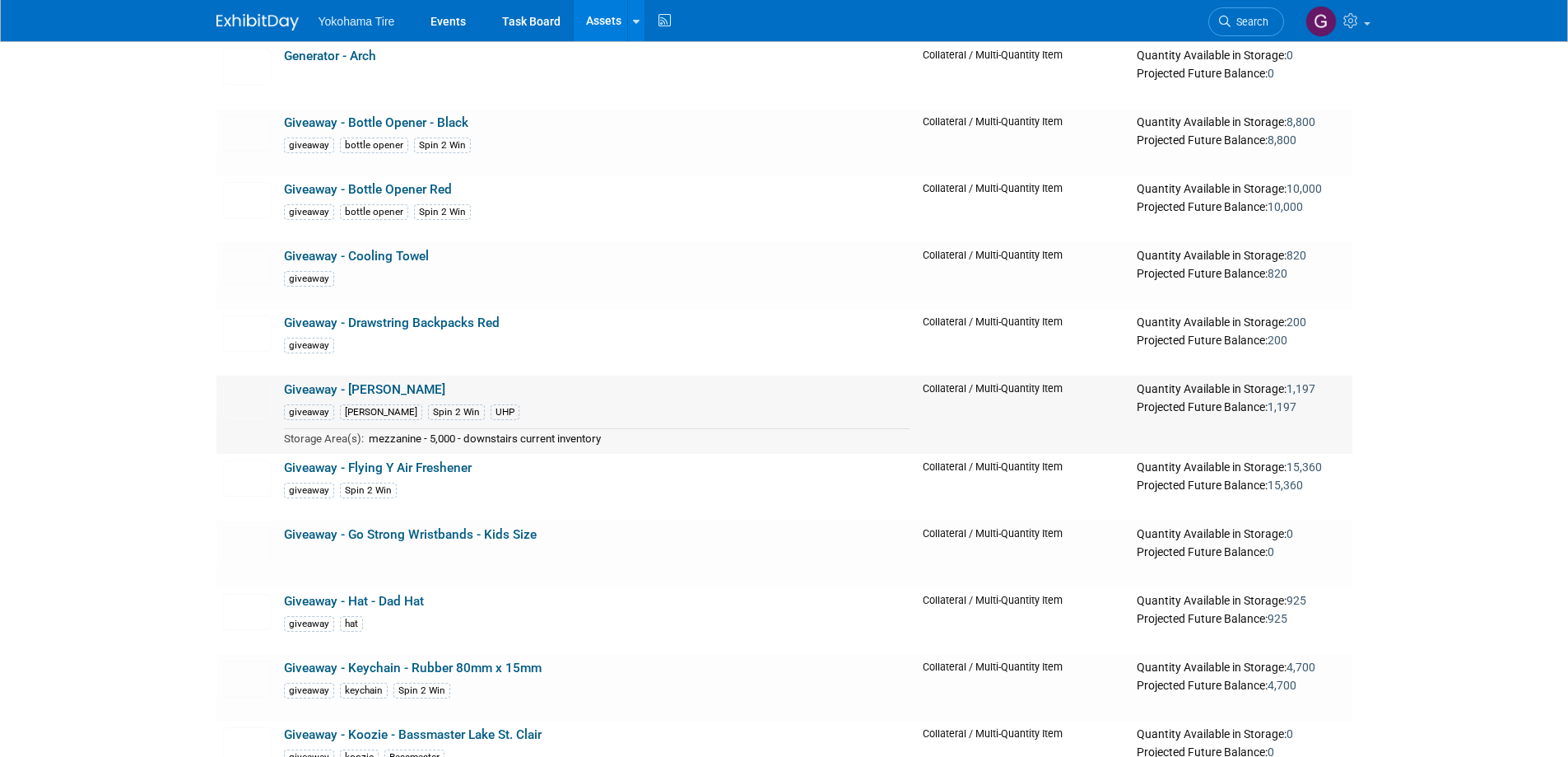
click at [322, 393] on link "Giveaway - [PERSON_NAME]" at bounding box center [365, 390] width 162 height 15
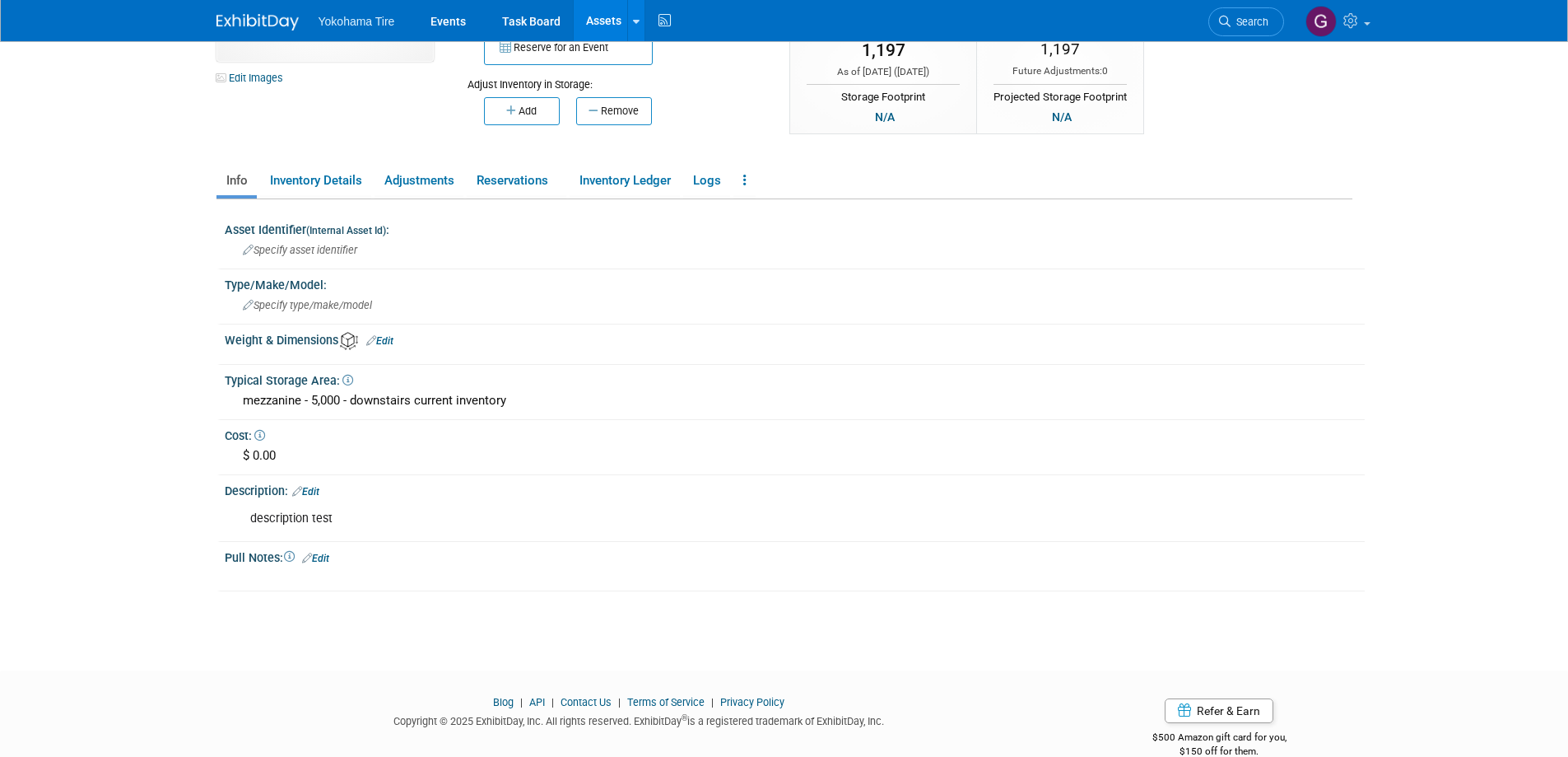
scroll to position [82, 0]
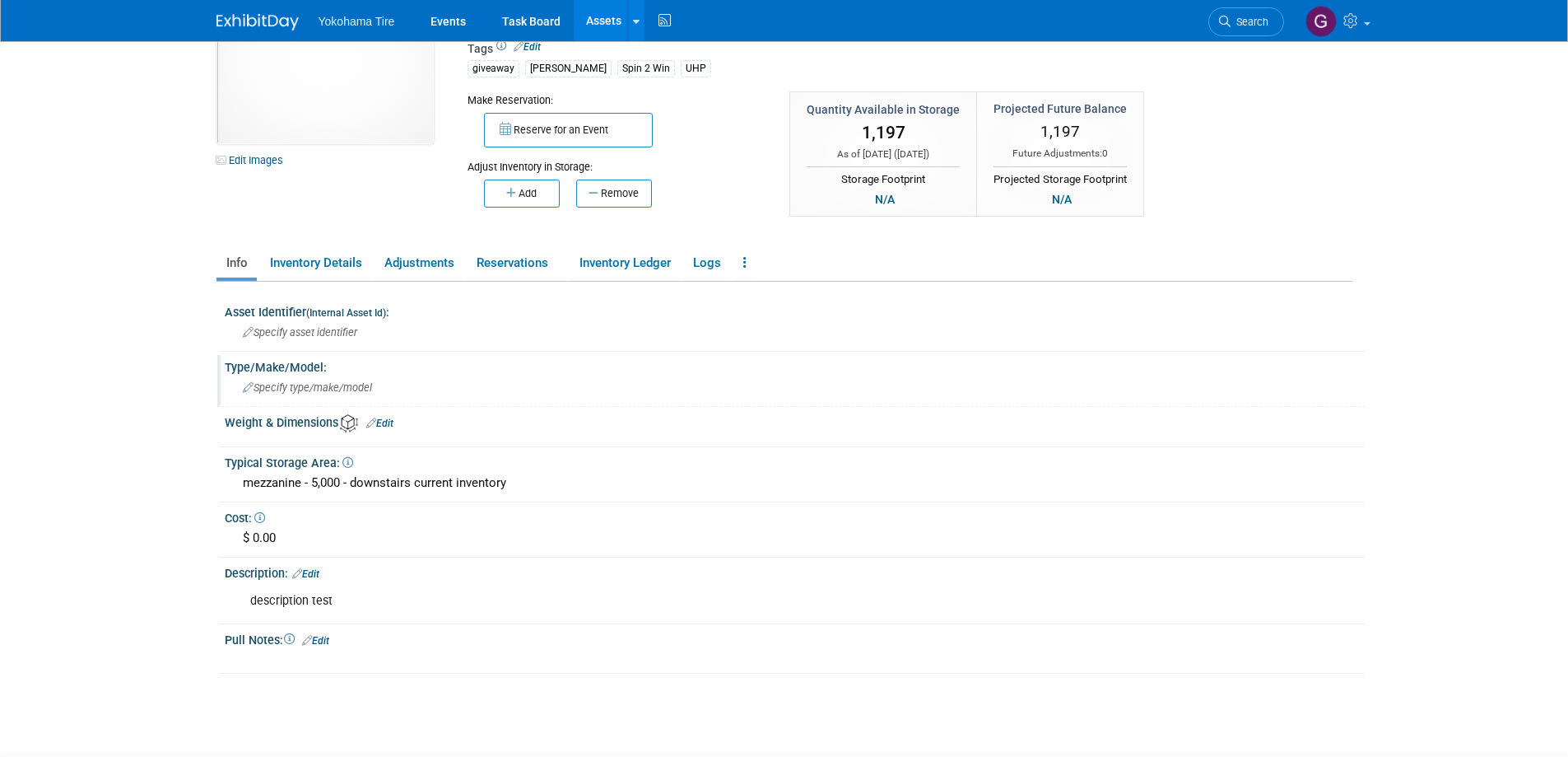
click at [315, 383] on span "Specify type/make/model" at bounding box center [307, 387] width 129 height 12
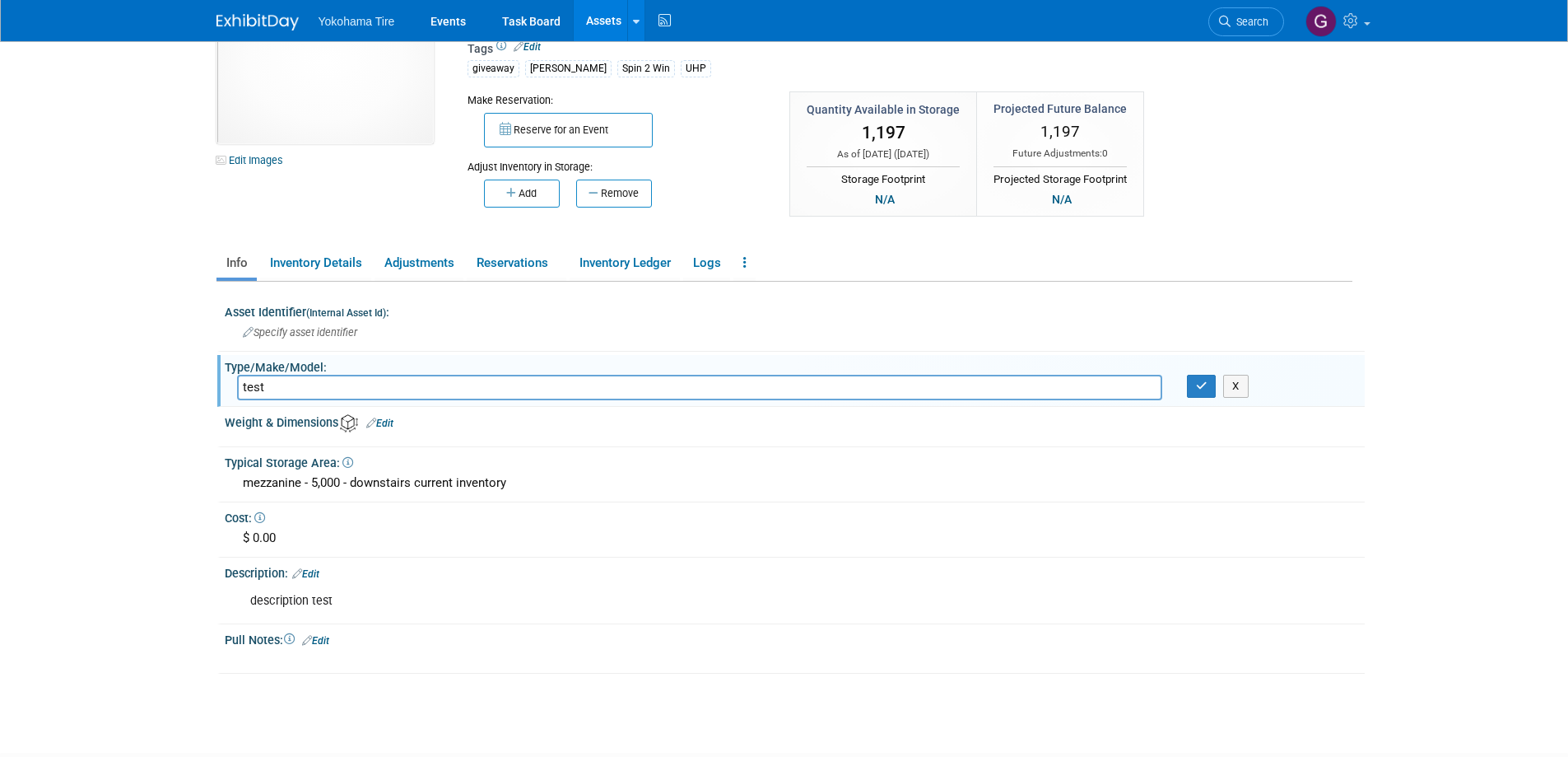
type input "test"
click at [316, 424] on div "Weight & Dimensions Edit" at bounding box center [795, 421] width 1140 height 22
click at [383, 422] on link "Edit" at bounding box center [380, 424] width 27 height 12
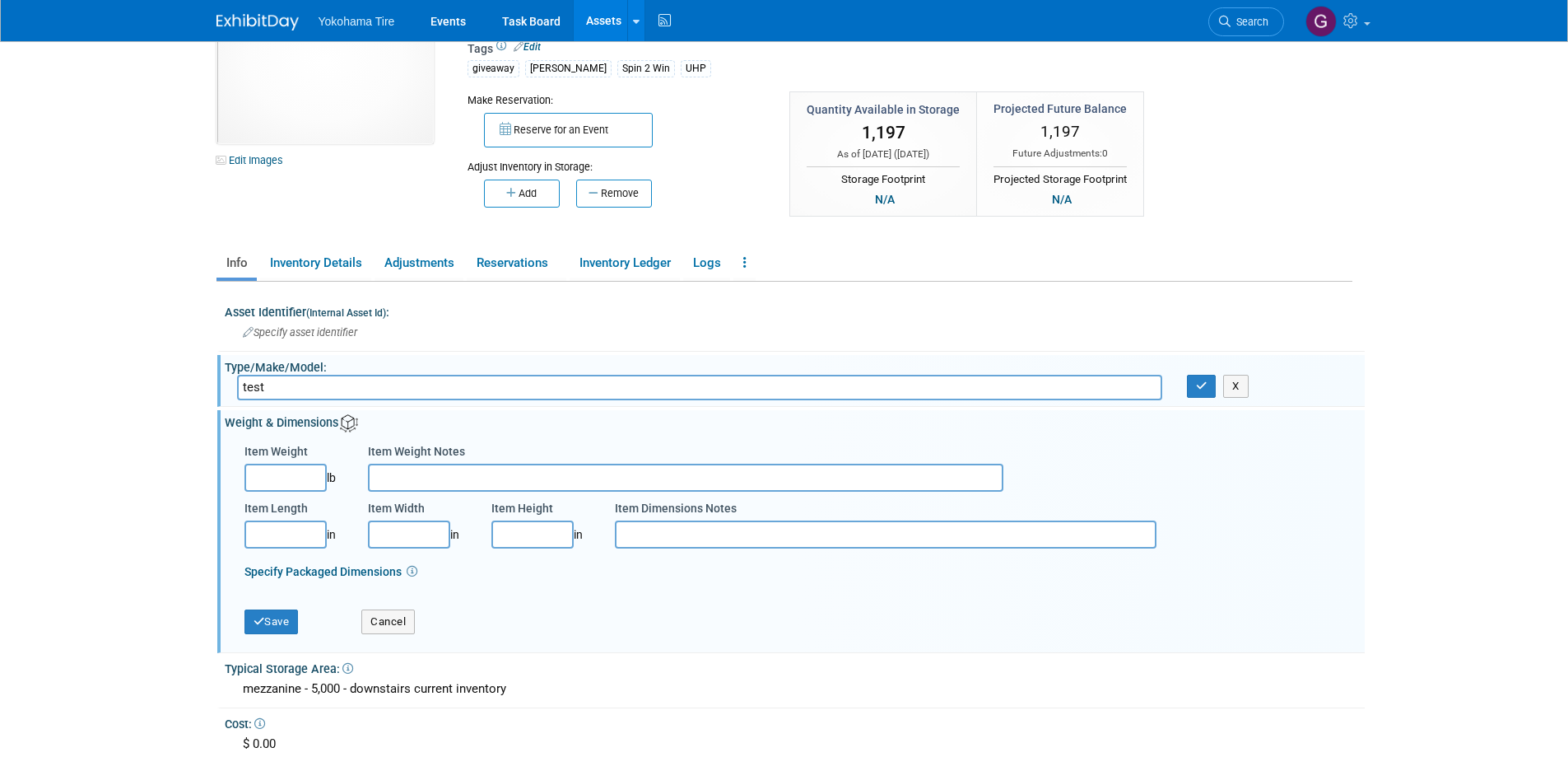
click at [301, 414] on div "Weight & Dimensions Edit" at bounding box center [795, 421] width 1140 height 22
click at [149, 457] on body "Yokohama Tire Events Task Board Assets New Asset" at bounding box center [784, 296] width 1568 height 757
click at [1200, 381] on icon "button" at bounding box center [1202, 386] width 12 height 11
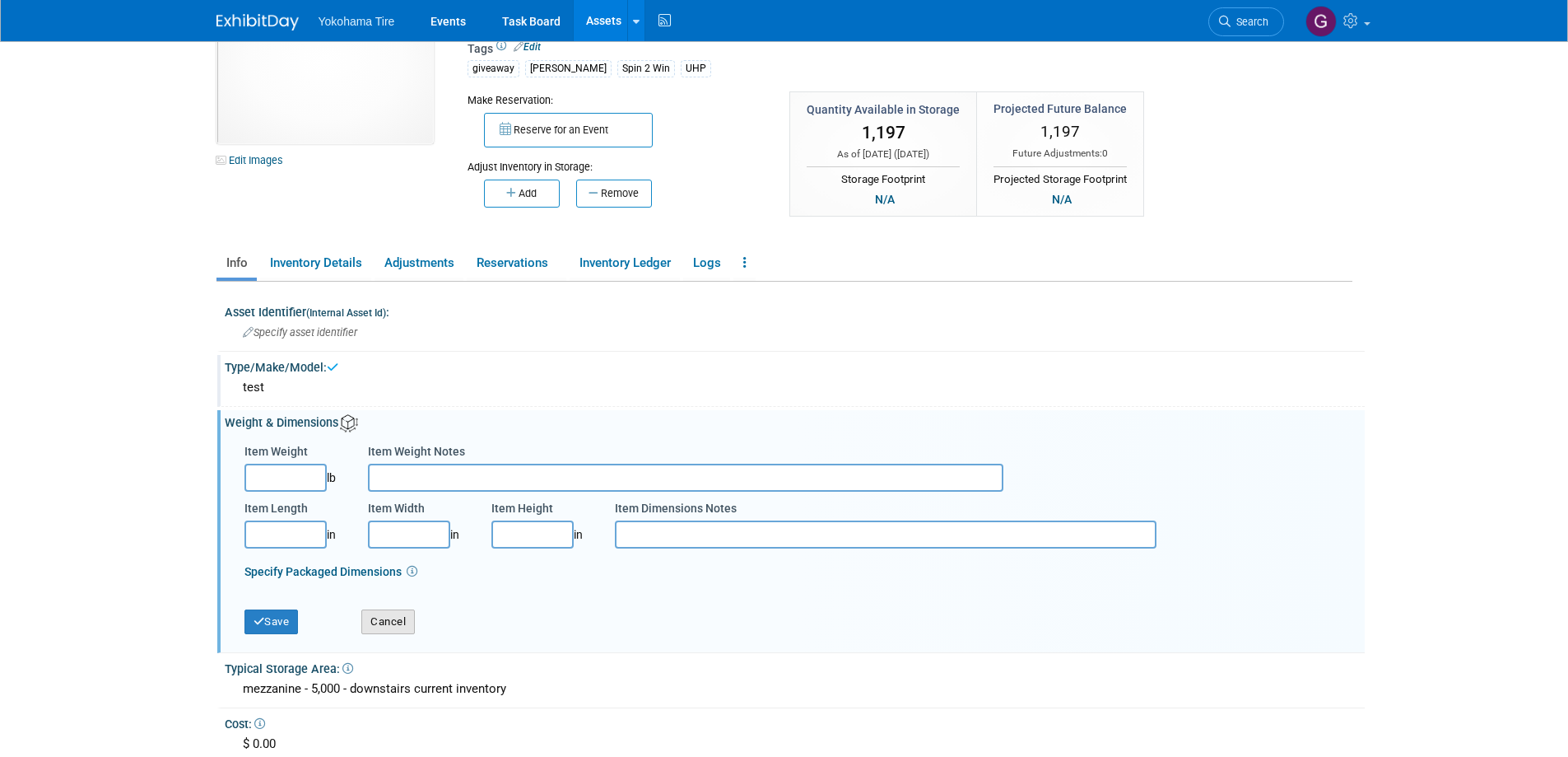
click at [392, 624] on button "Cancel" at bounding box center [388, 622] width 54 height 25
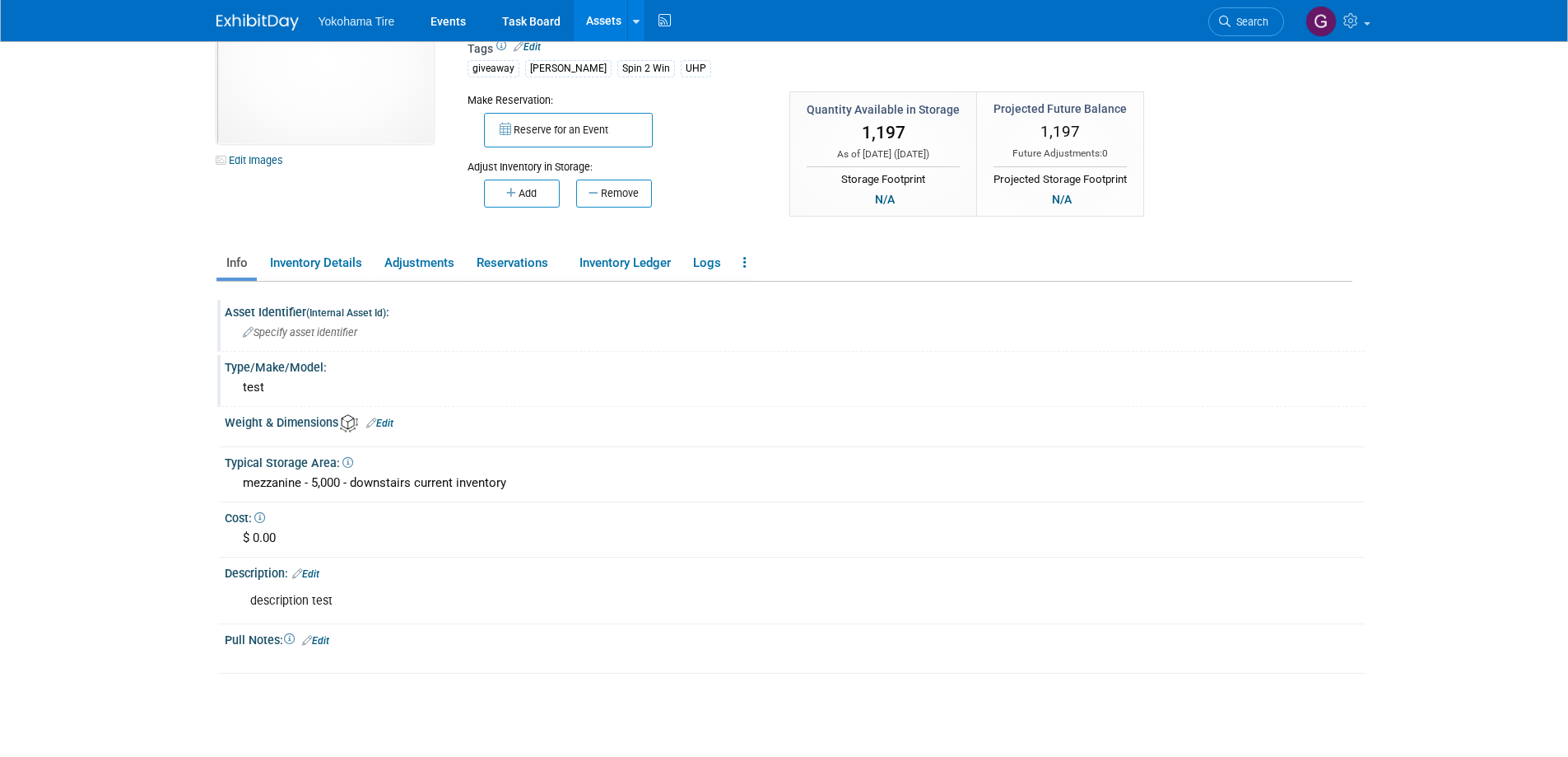
click at [275, 311] on div "Asset Identifier (Internal Asset Id) :" at bounding box center [795, 310] width 1140 height 21
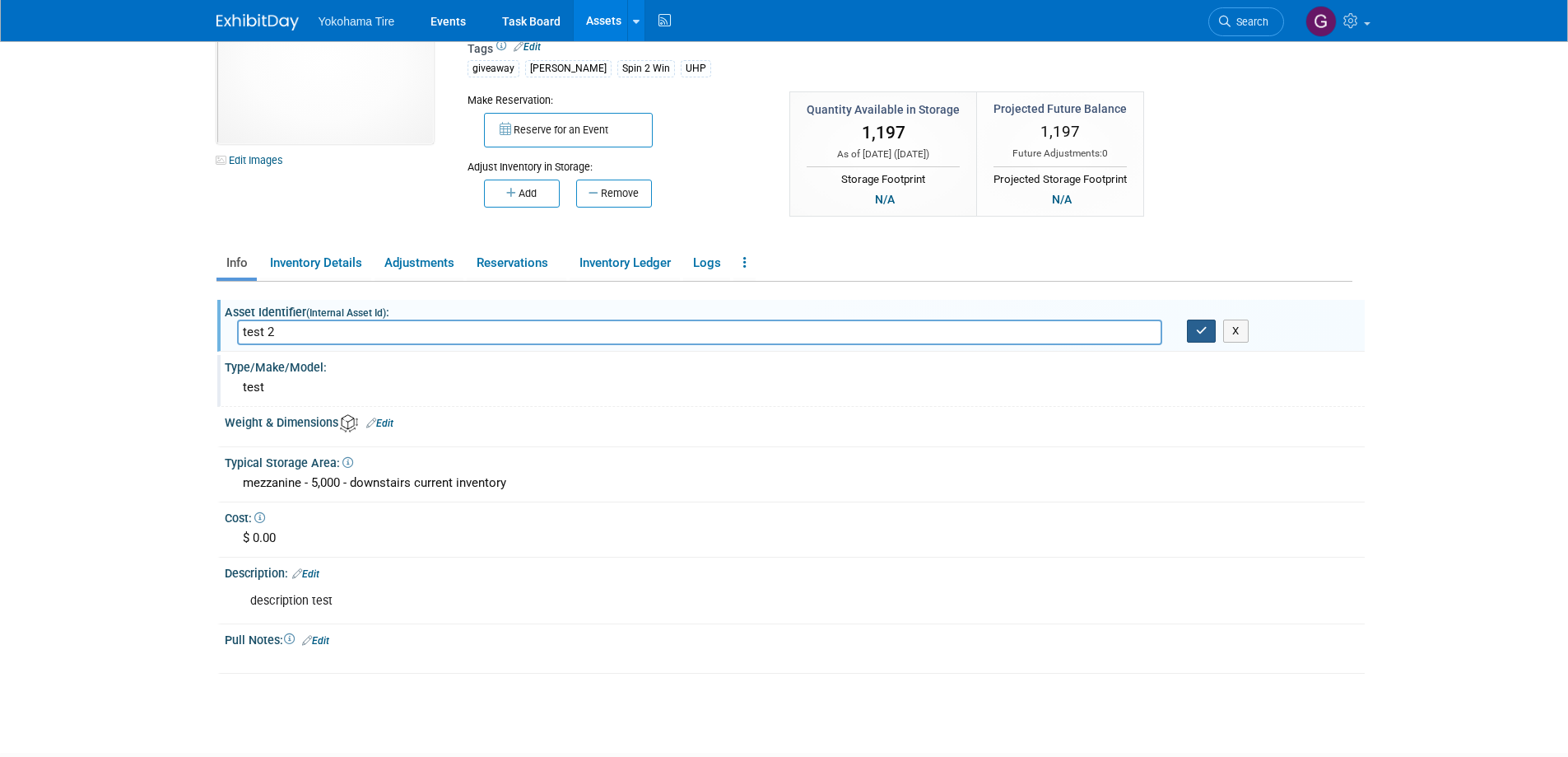
type input "test 2"
click at [1207, 334] on icon "button" at bounding box center [1202, 330] width 12 height 11
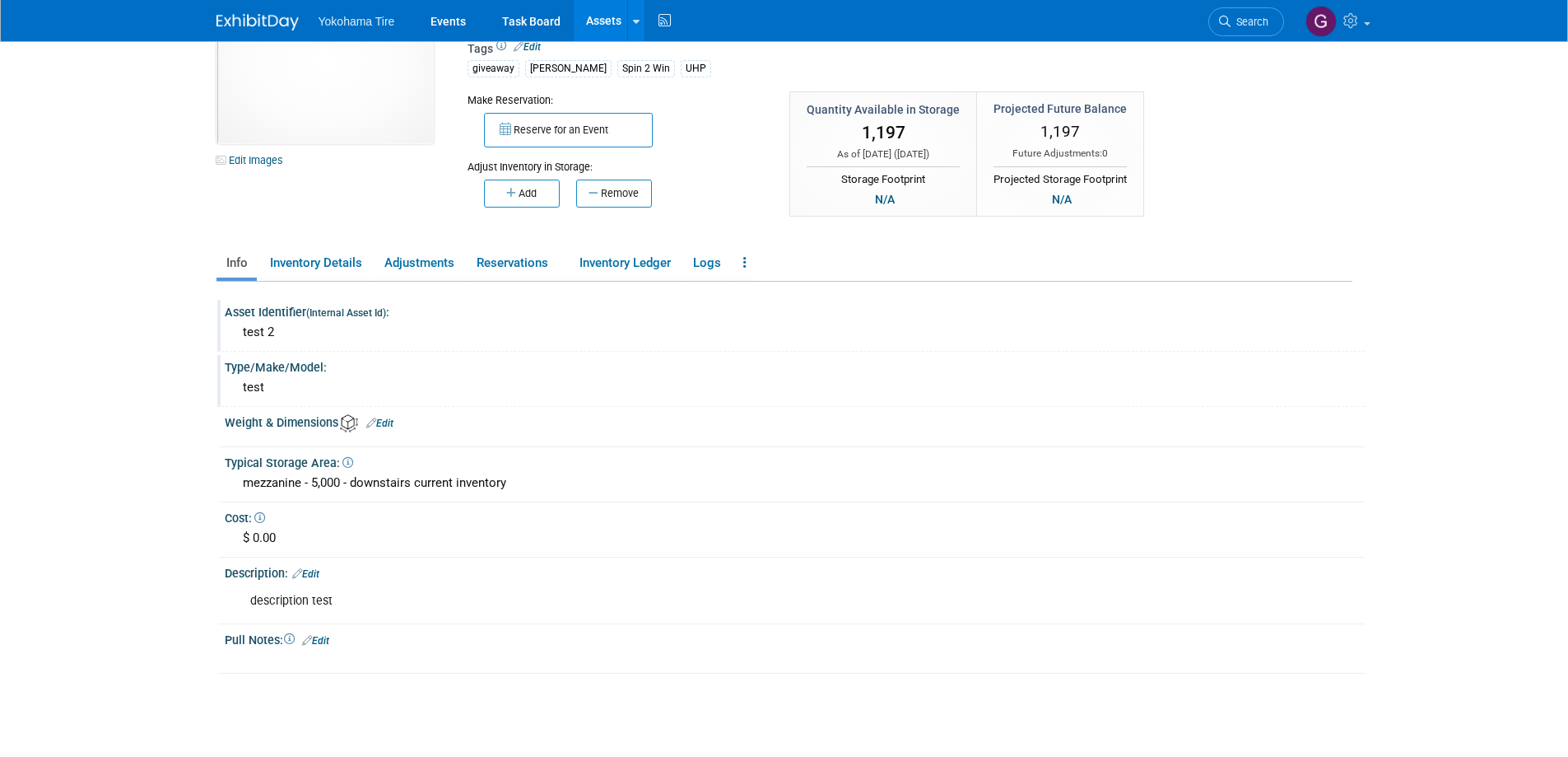
click at [610, 21] on link "Assets" at bounding box center [603, 21] width 60 height 41
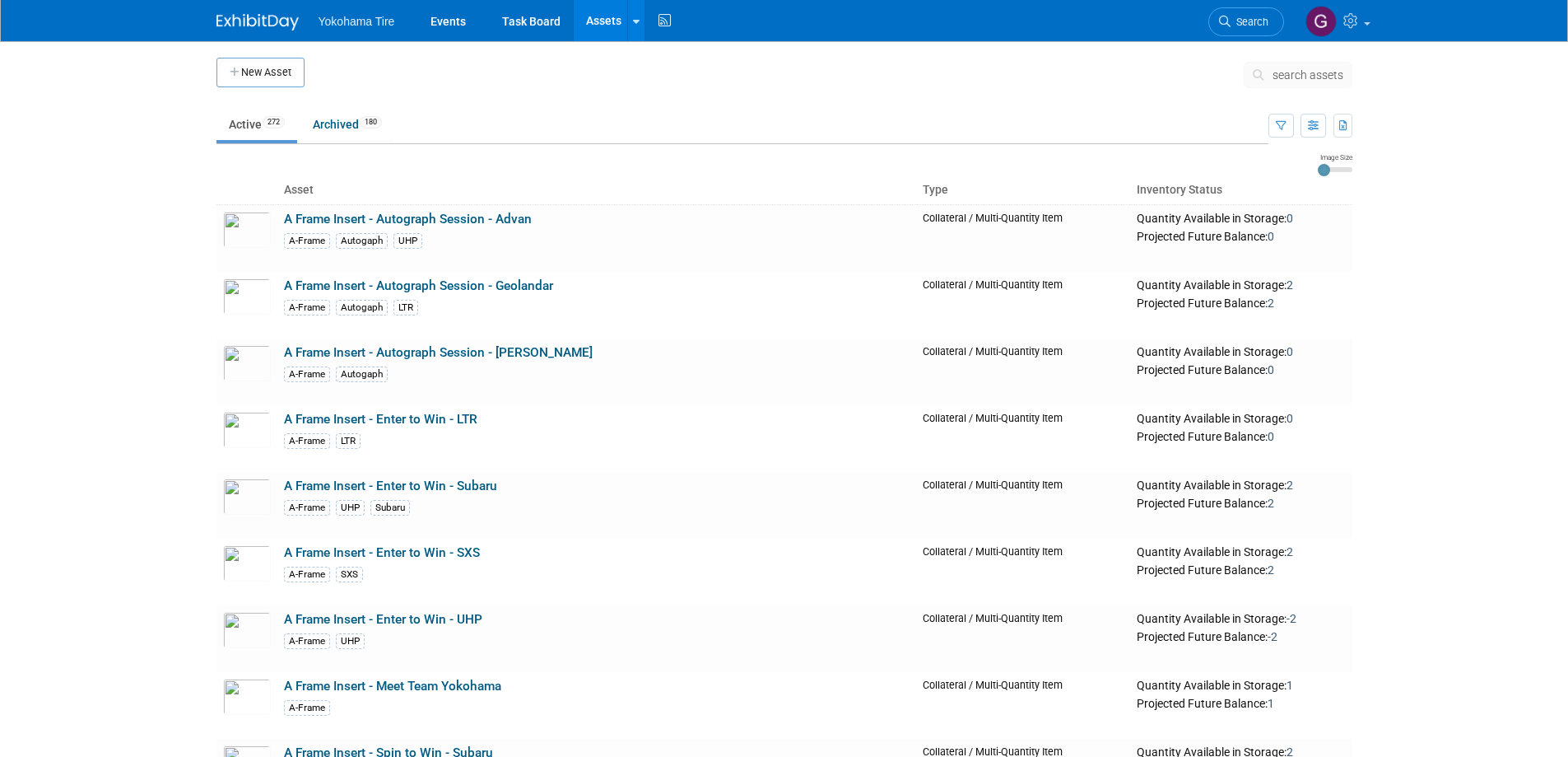
click at [1283, 75] on span "search assets" at bounding box center [1307, 75] width 70 height 13
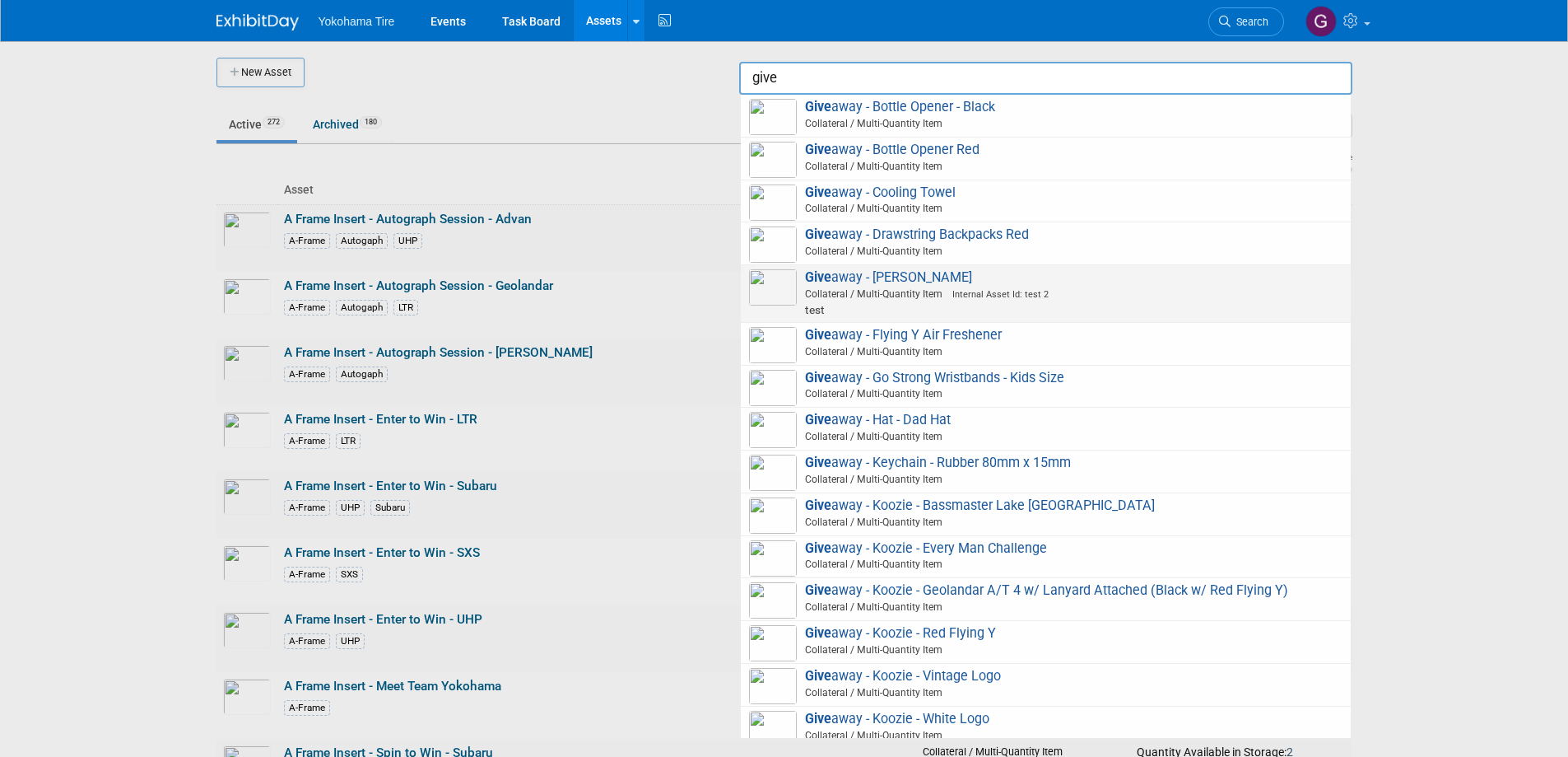
click at [856, 284] on span "Give away - Fanny Pack Collateral / Multi-Quantity Item Internal Asset Id: test…" at bounding box center [1046, 294] width 593 height 49
type input "Giveaway - [PERSON_NAME]"
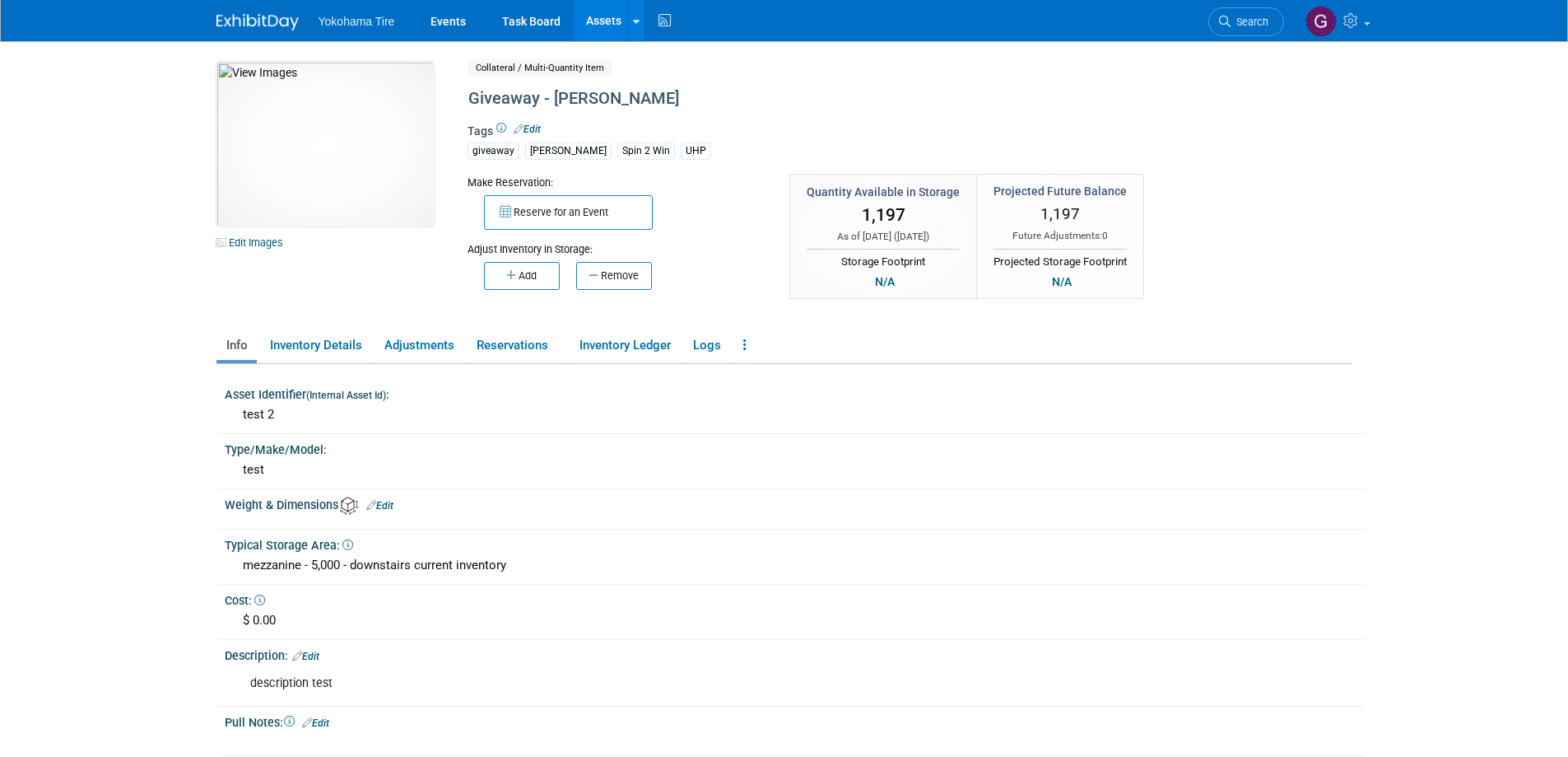
click at [600, 16] on link "Assets" at bounding box center [603, 21] width 60 height 41
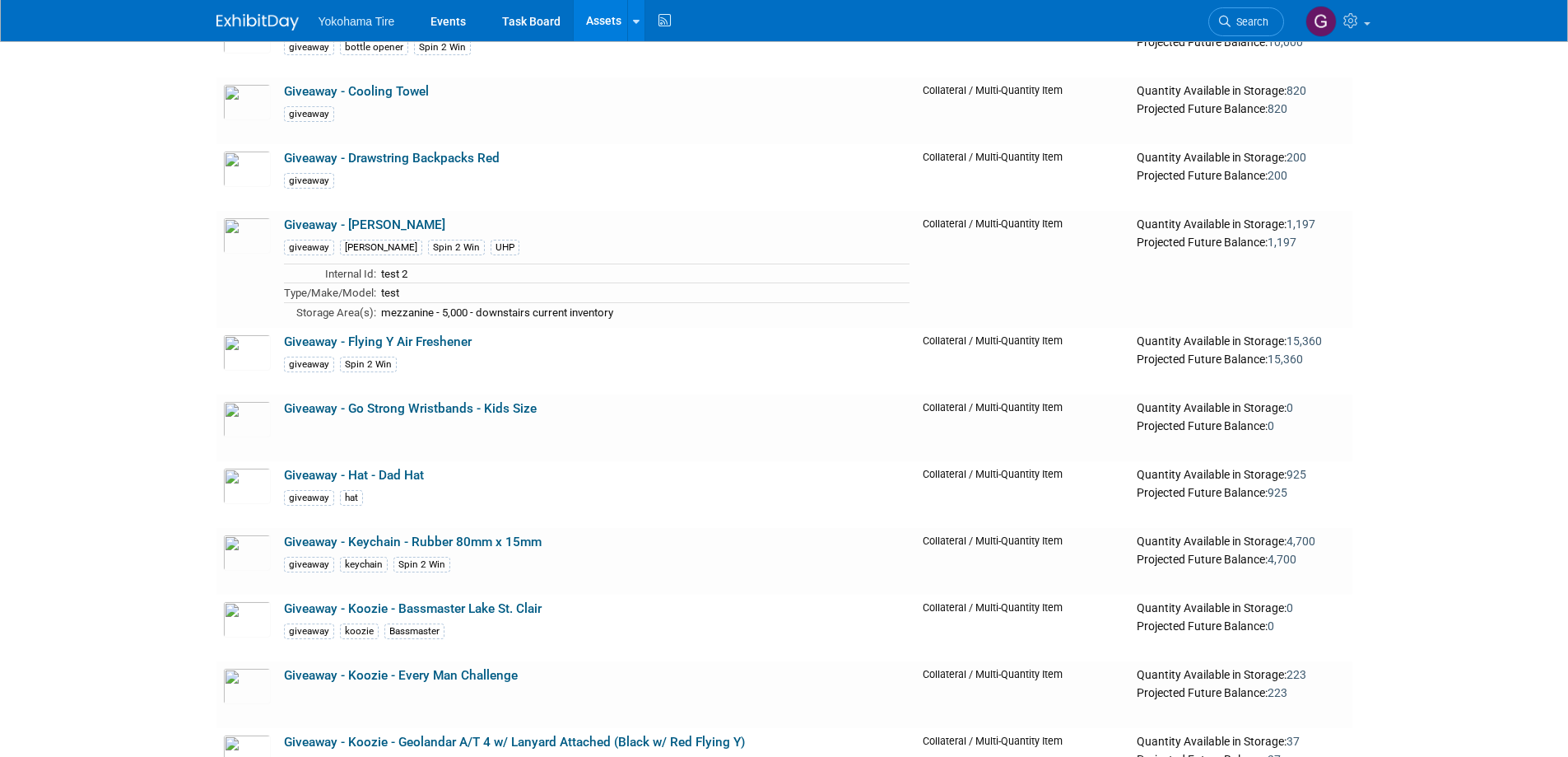
scroll to position [11940, 0]
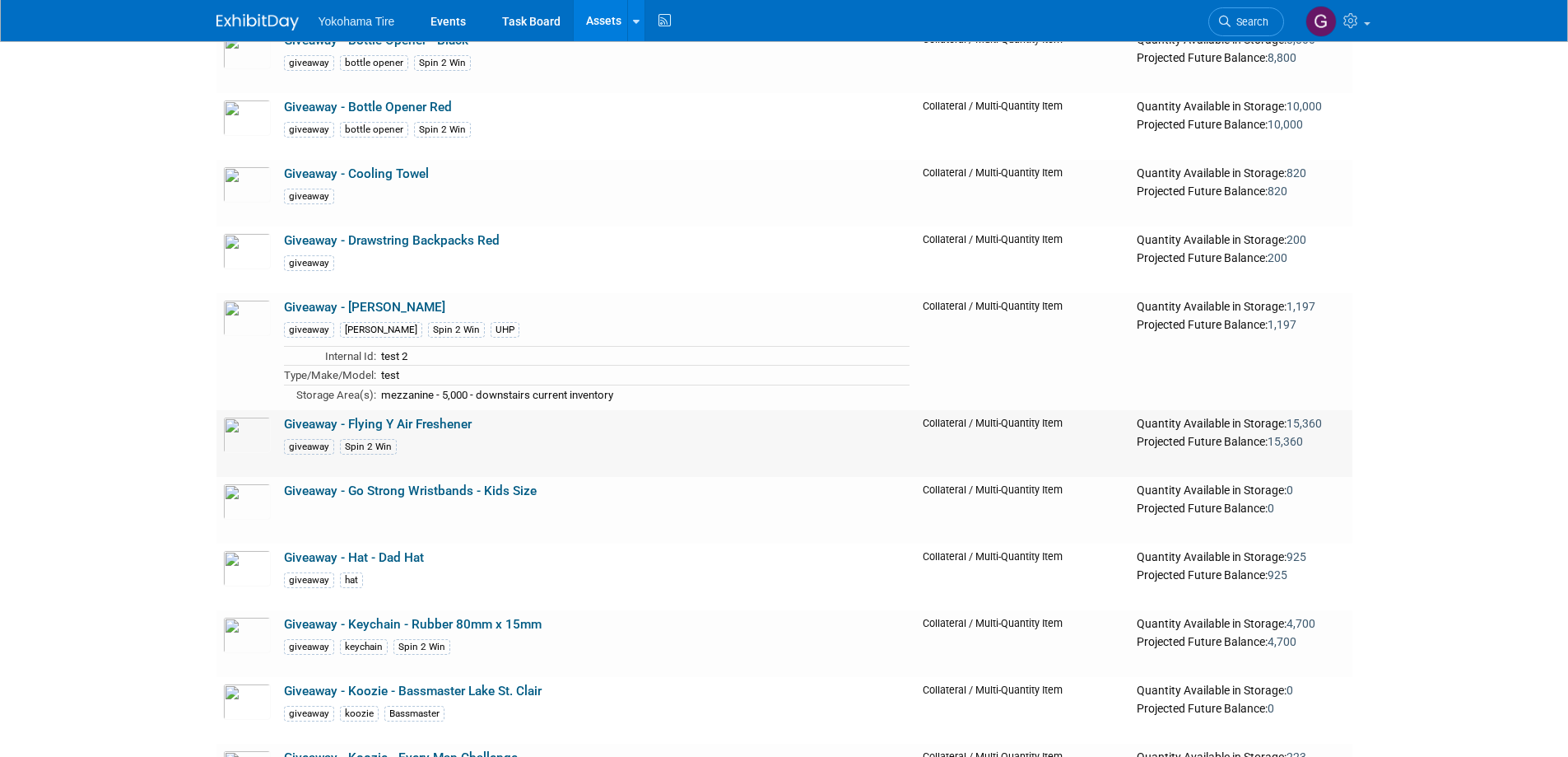
click at [553, 475] on td "Giveaway - Flying Y Air Freshener giveaway Spin 2 Win" at bounding box center [598, 444] width 640 height 66
click at [554, 386] on td "test" at bounding box center [643, 376] width 535 height 20
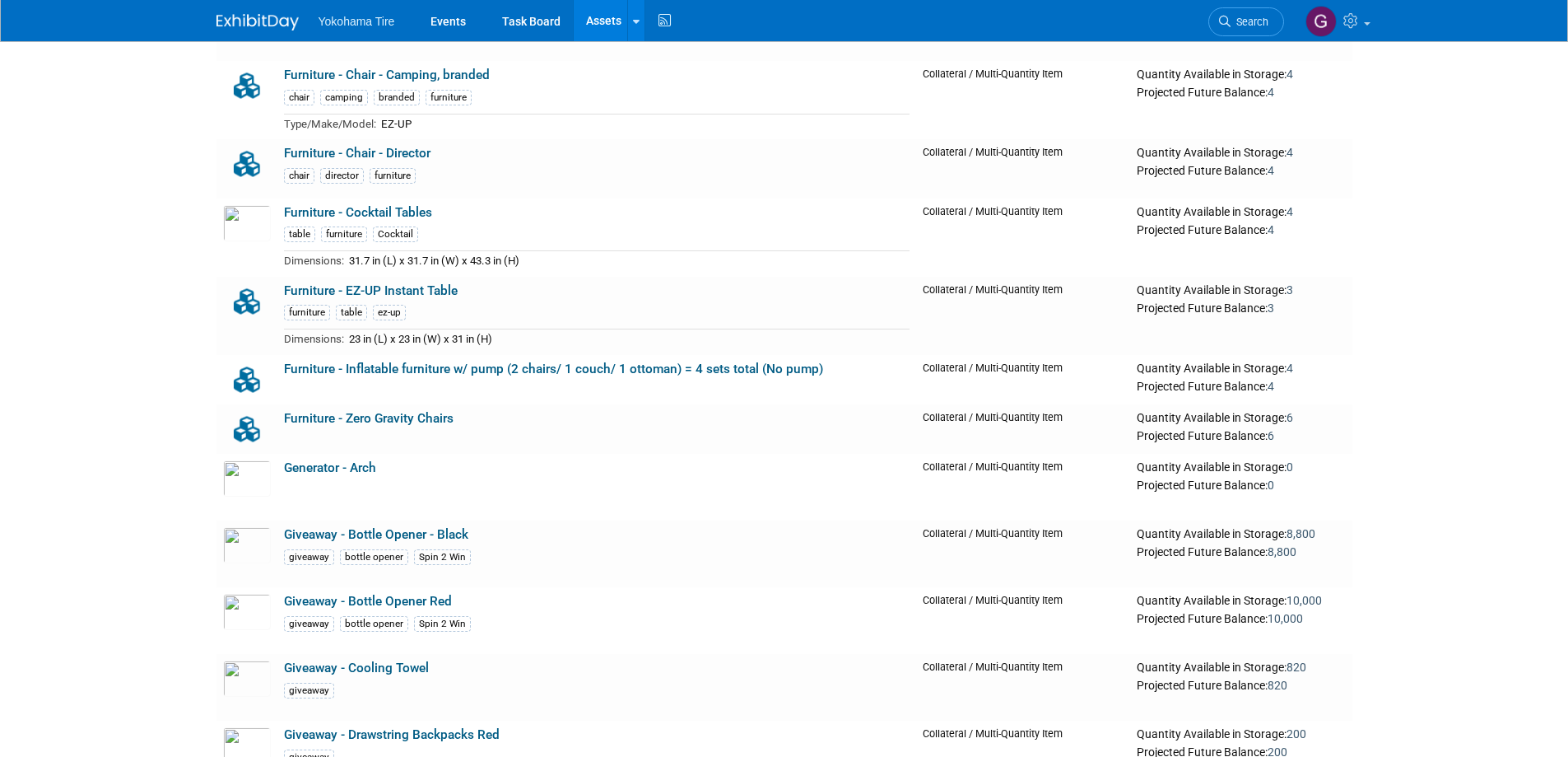
scroll to position [11281, 0]
